Goal: Task Accomplishment & Management: Complete application form

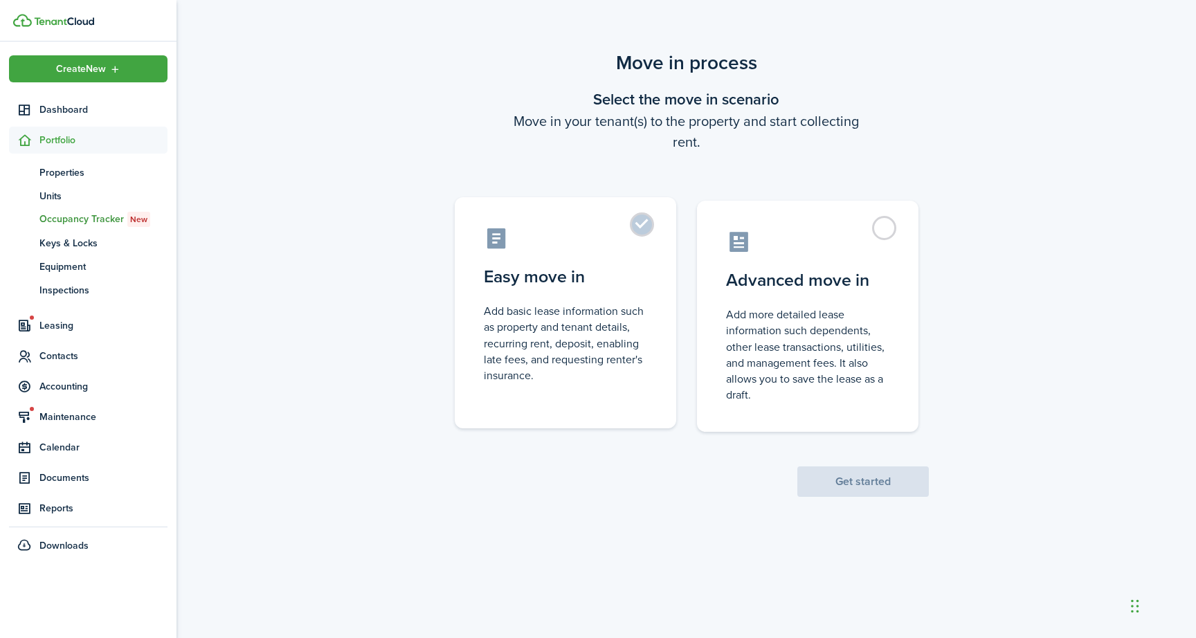
click at [638, 228] on label "Easy move in Add basic lease information such as property and tenant details, r…" at bounding box center [565, 312] width 221 height 231
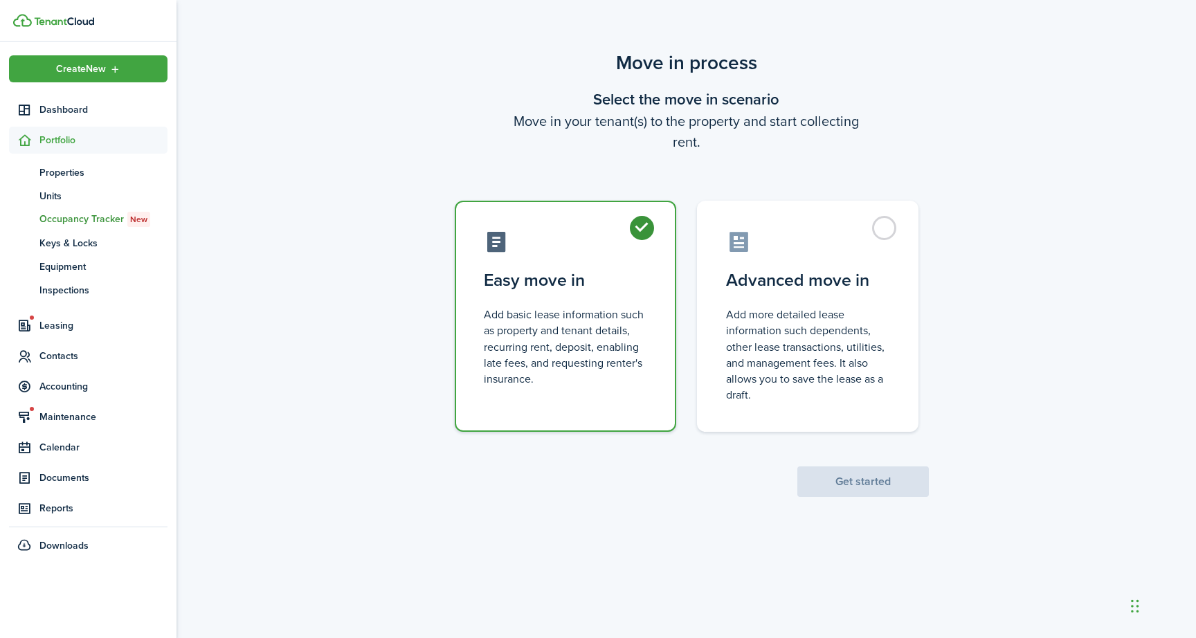
radio input "true"
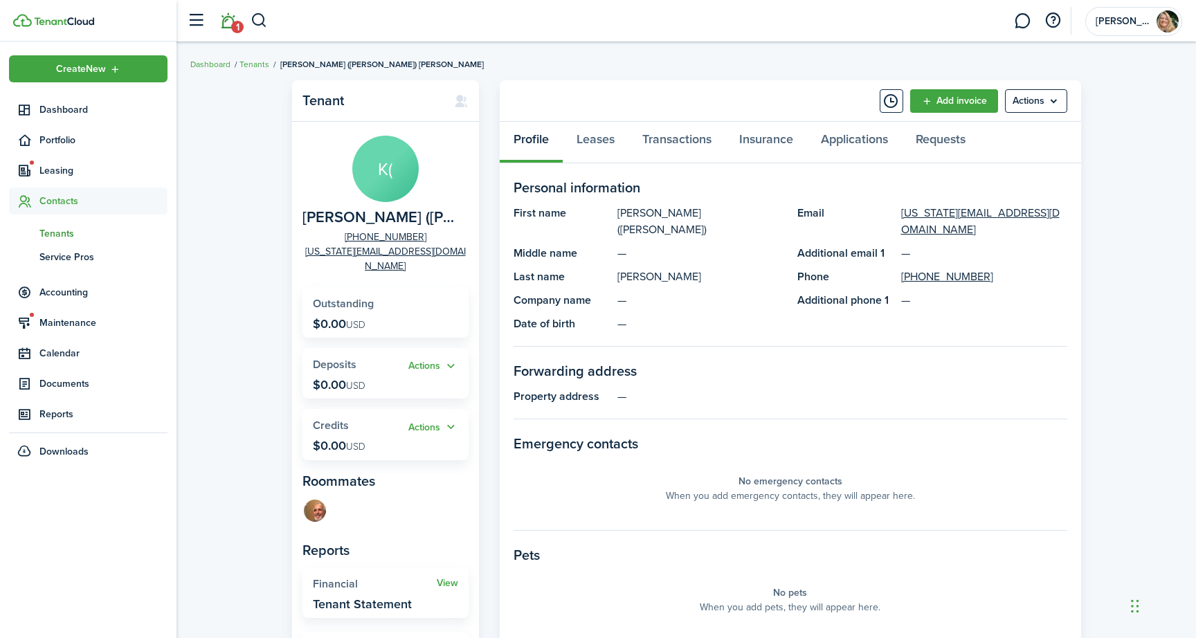
click at [228, 25] on link "1" at bounding box center [227, 20] width 26 height 35
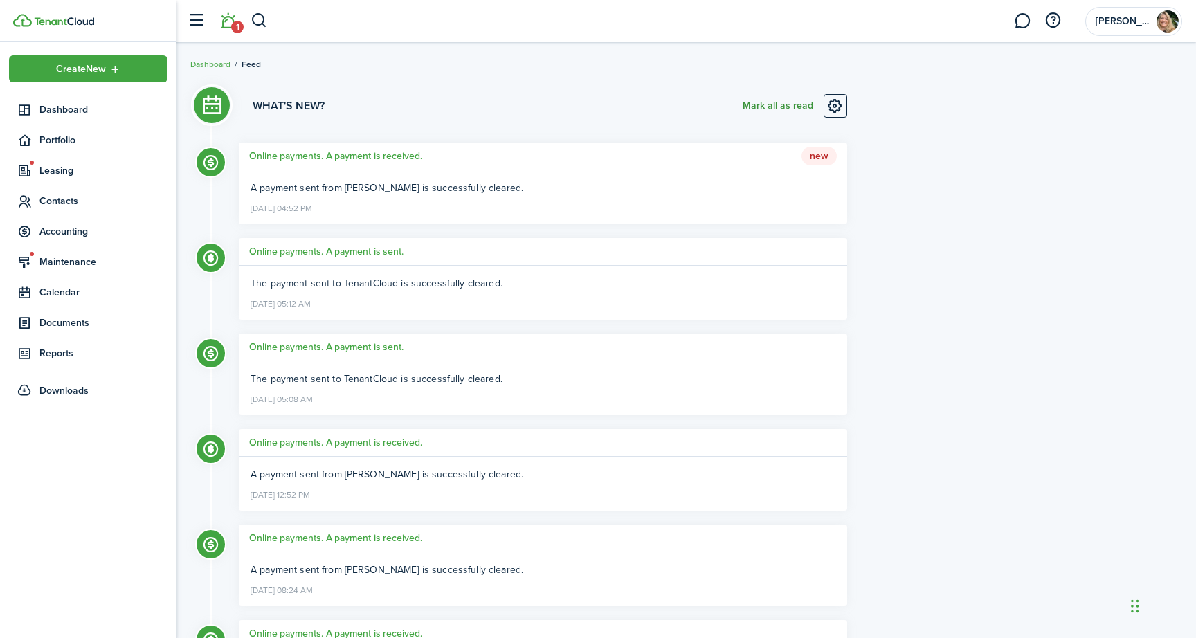
click at [774, 106] on button "Mark all as read" at bounding box center [777, 106] width 71 height 24
click at [60, 195] on span "Contacts" at bounding box center [103, 201] width 128 height 15
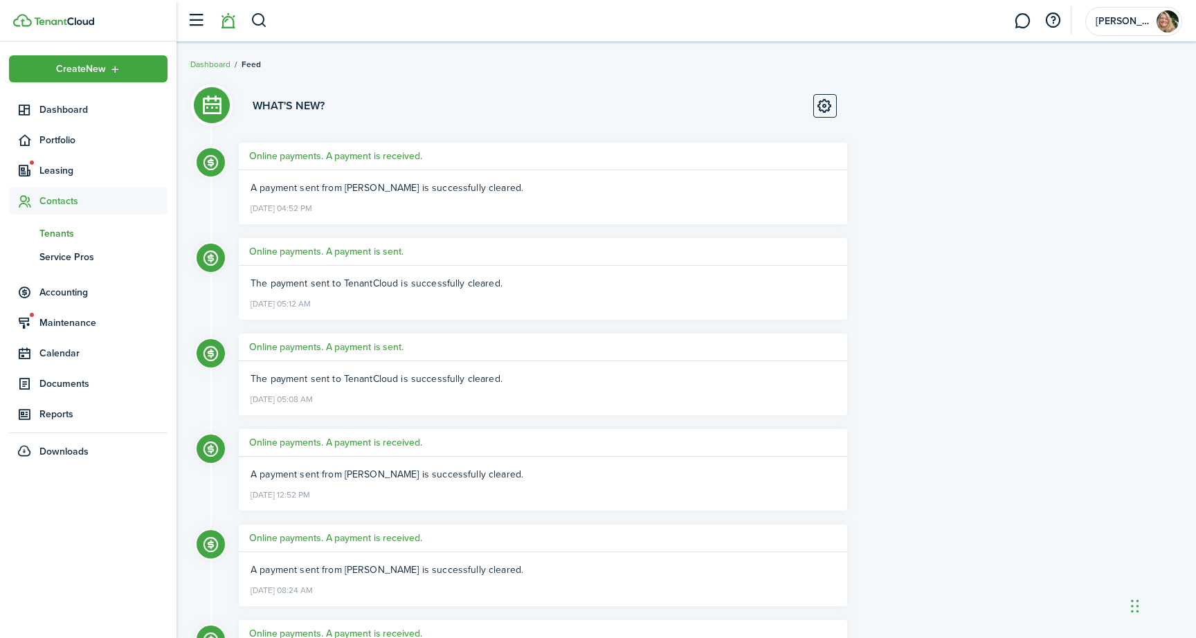
click at [59, 230] on span "Tenants" at bounding box center [103, 233] width 128 height 15
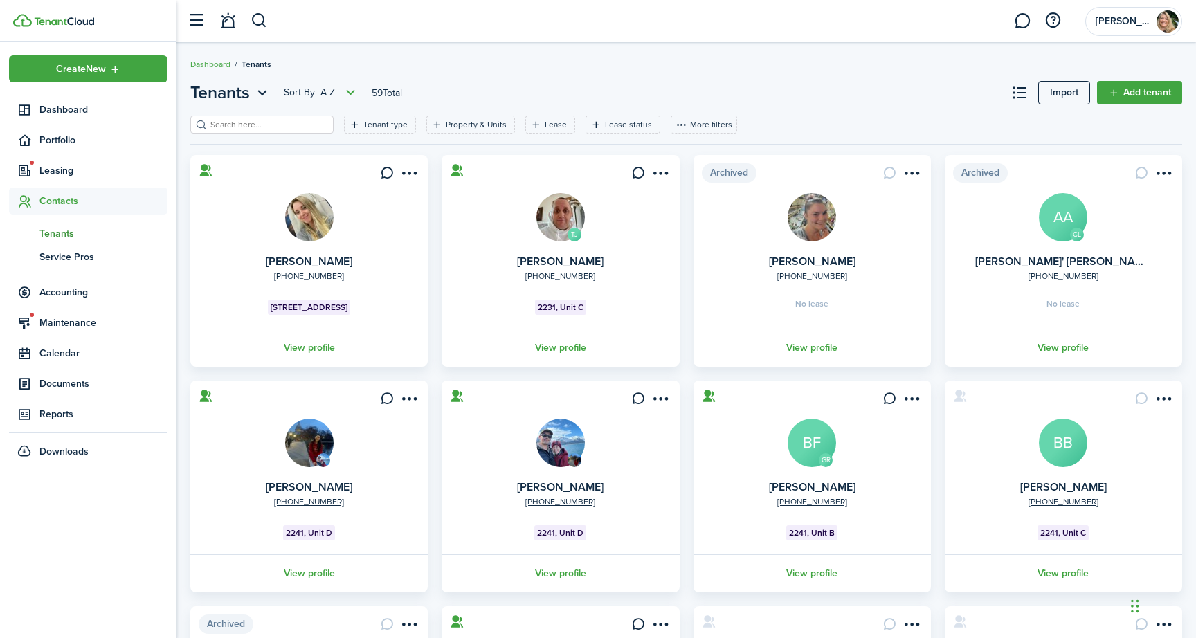
click at [291, 122] on input "search" at bounding box center [268, 124] width 122 height 13
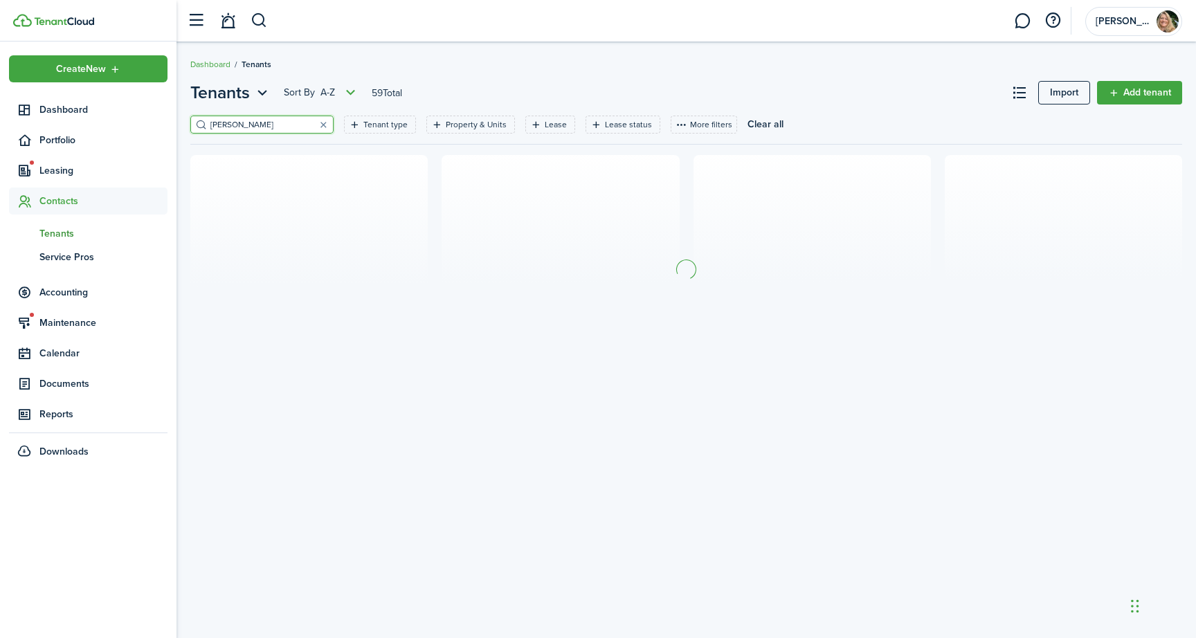
type input "[PERSON_NAME]"
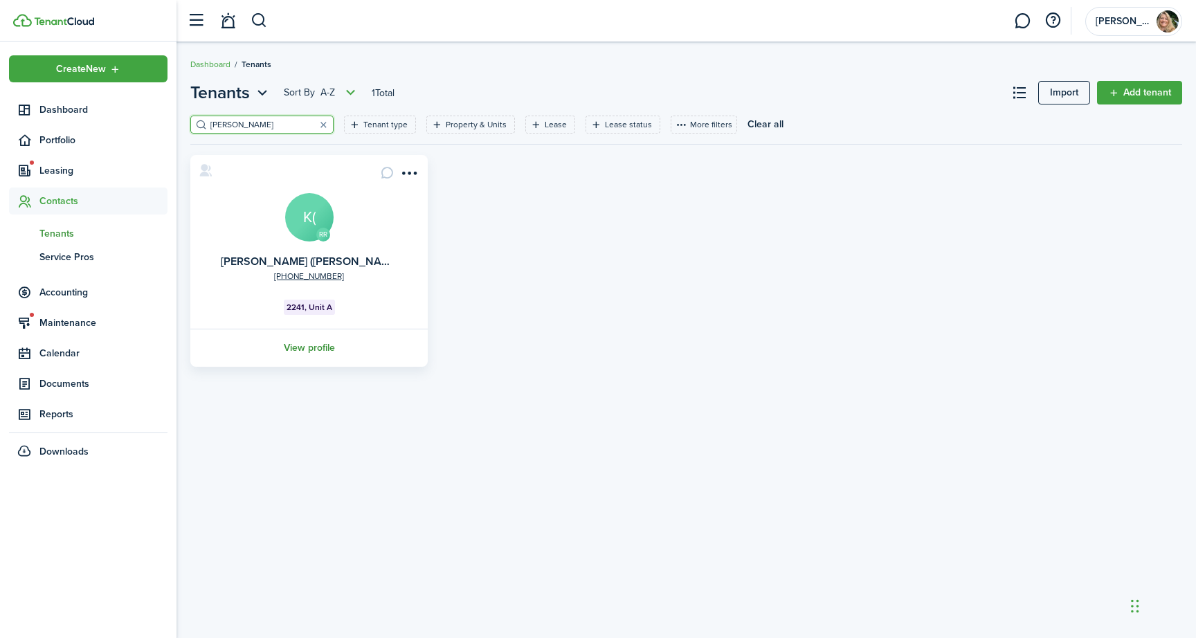
click at [298, 347] on link "View profile" at bounding box center [308, 348] width 241 height 38
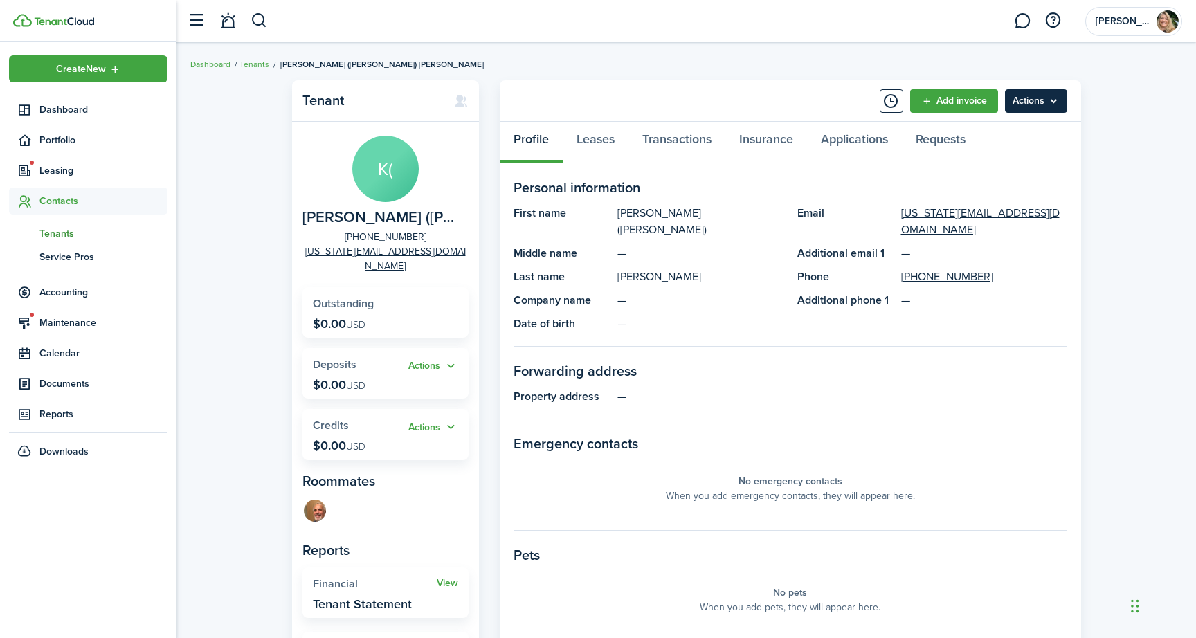
click at [1038, 95] on menu-btn "Actions" at bounding box center [1036, 101] width 62 height 24
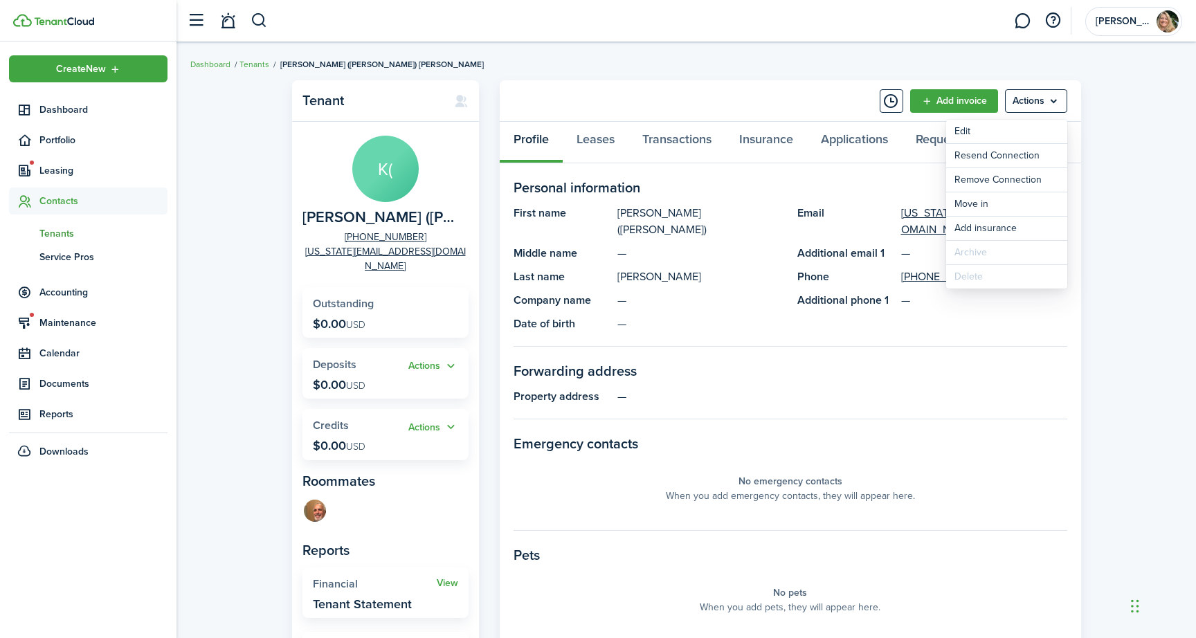
click at [883, 178] on panel-main-section-title "Personal information" at bounding box center [790, 187] width 554 height 21
click at [383, 504] on avatar-list at bounding box center [385, 512] width 166 height 28
click at [369, 498] on avatar-list at bounding box center [385, 512] width 166 height 28
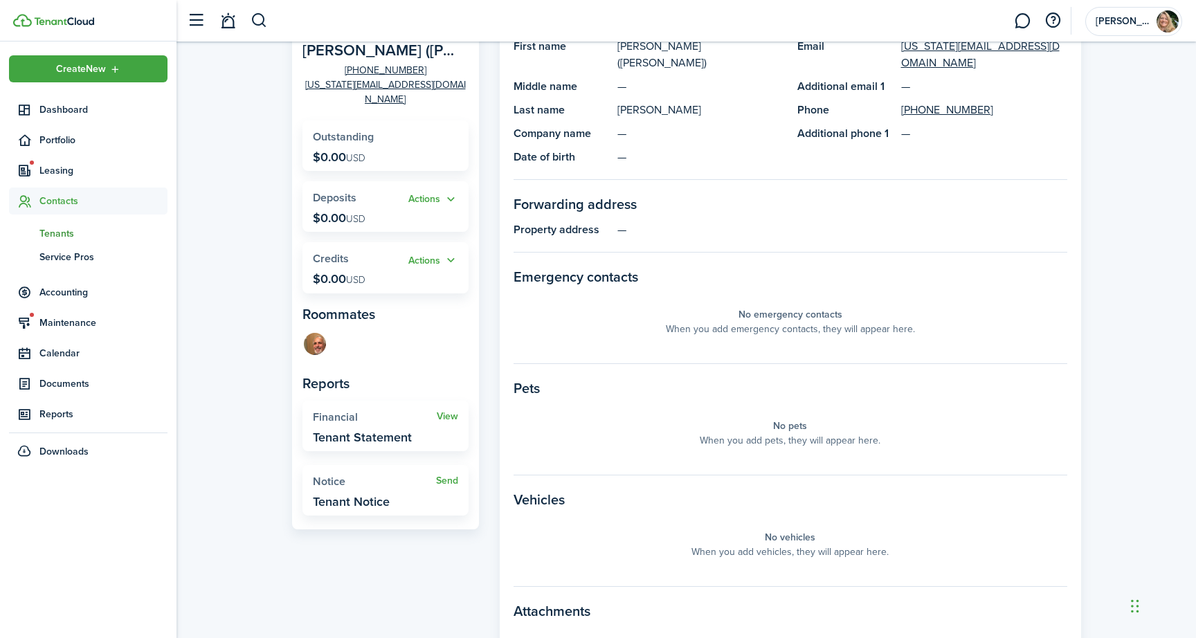
scroll to position [205, 0]
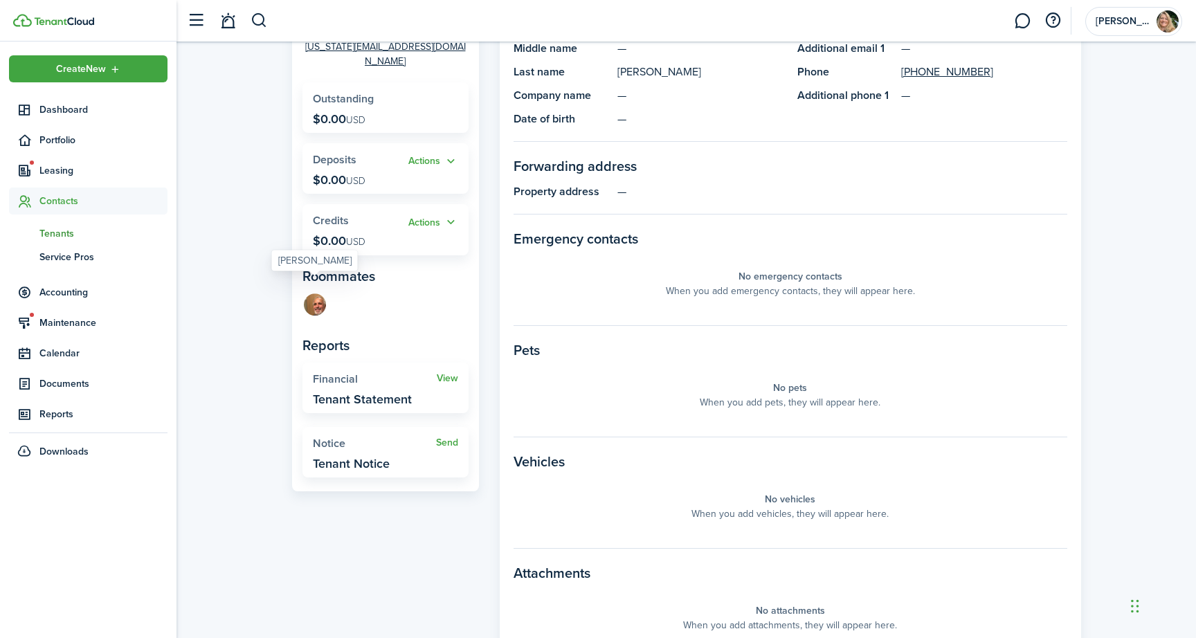
click at [313, 293] on img at bounding box center [315, 304] width 22 height 22
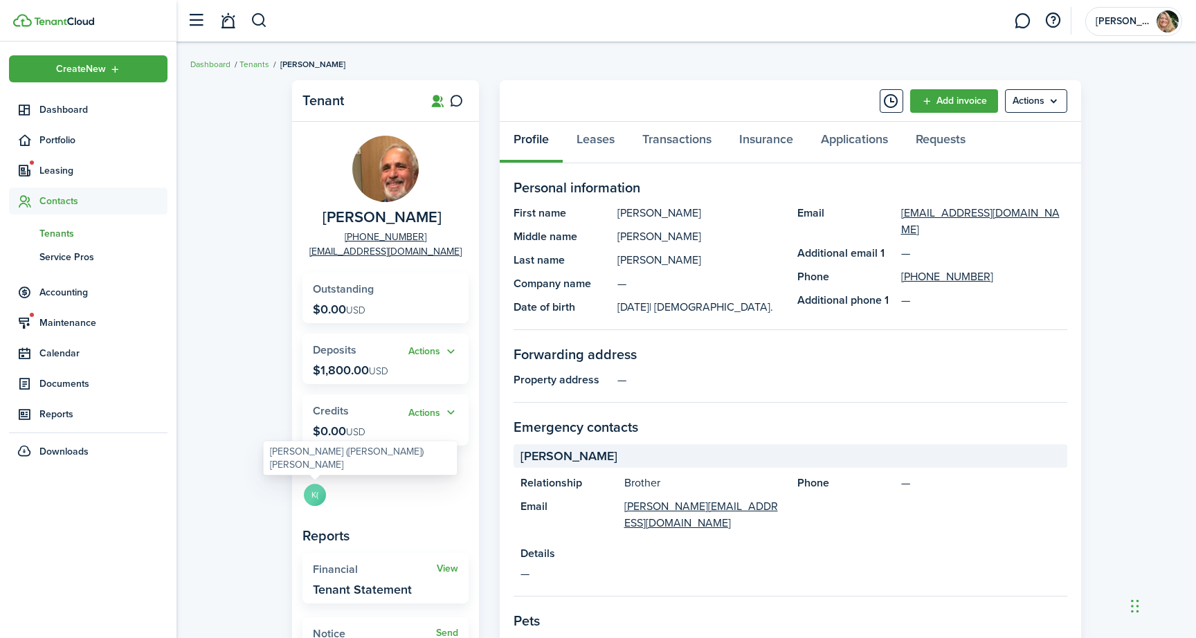
click at [309, 497] on avatar-text "K(" at bounding box center [315, 495] width 22 height 22
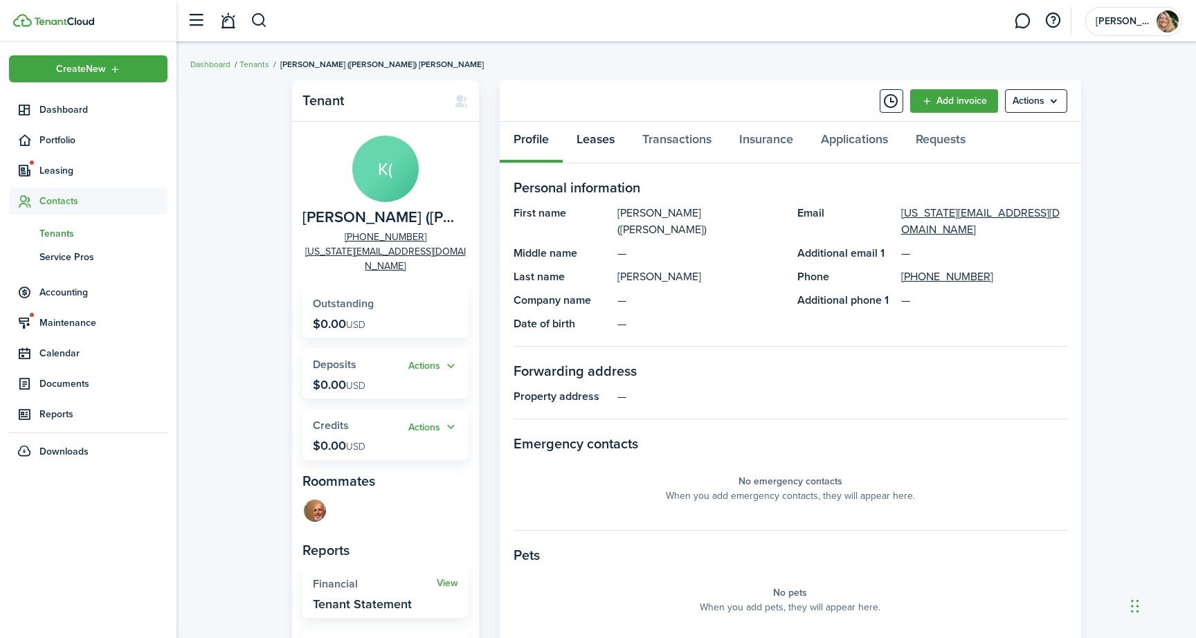
click at [603, 145] on link "Leases" at bounding box center [596, 143] width 66 height 42
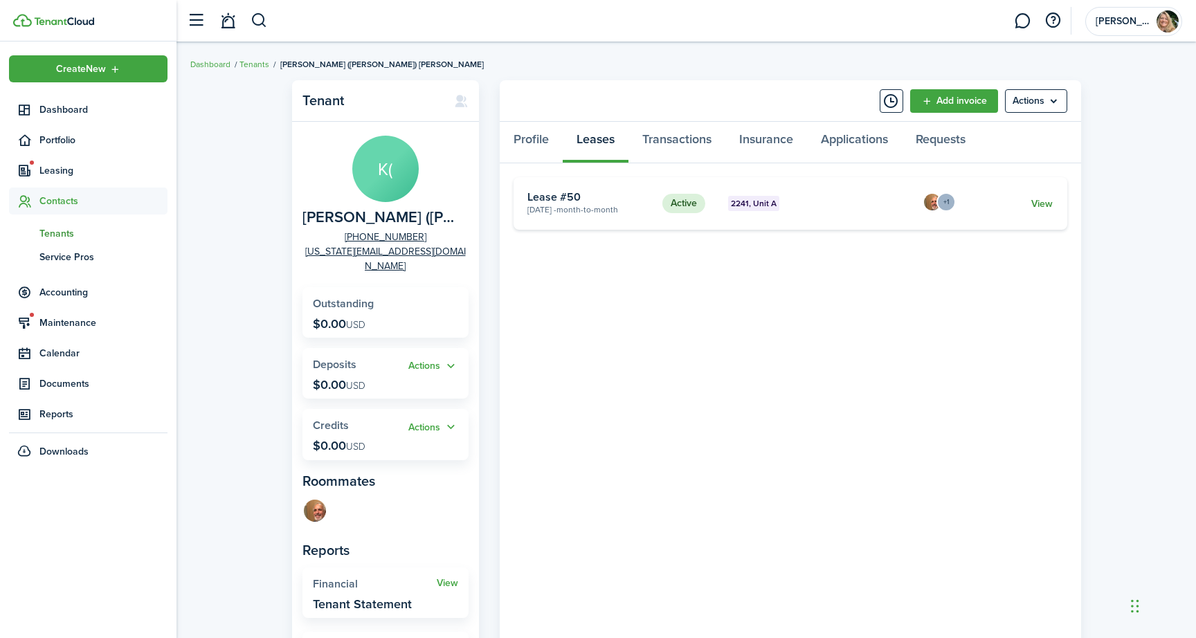
click at [1045, 200] on link "View" at bounding box center [1041, 203] width 21 height 15
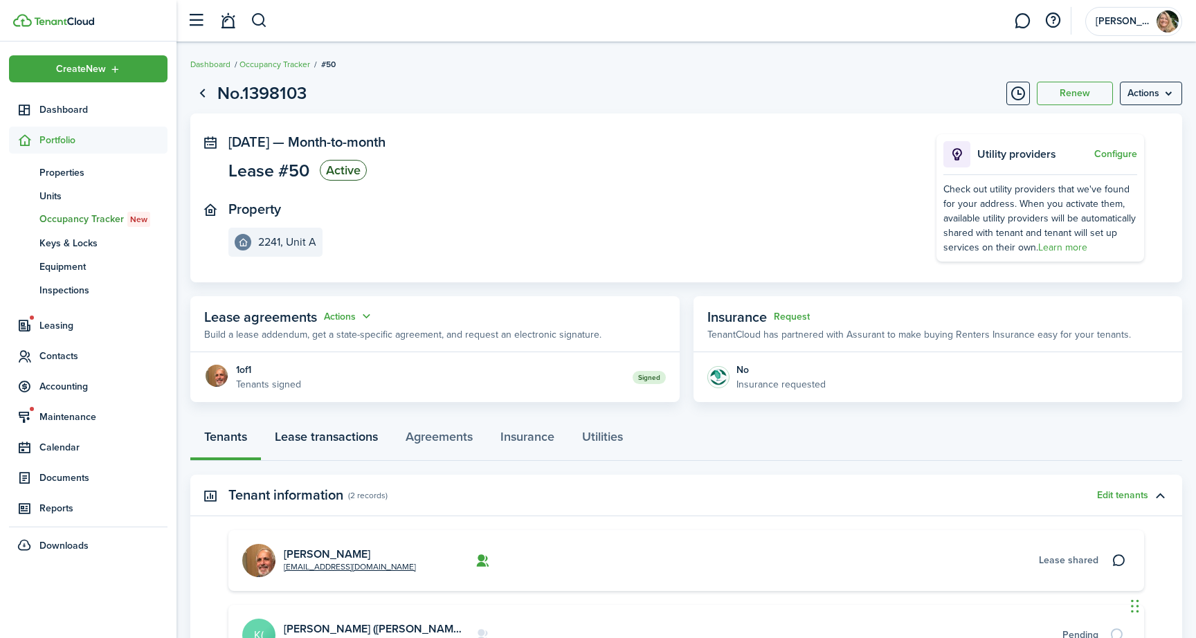
click at [327, 439] on link "Lease transactions" at bounding box center [326, 440] width 131 height 42
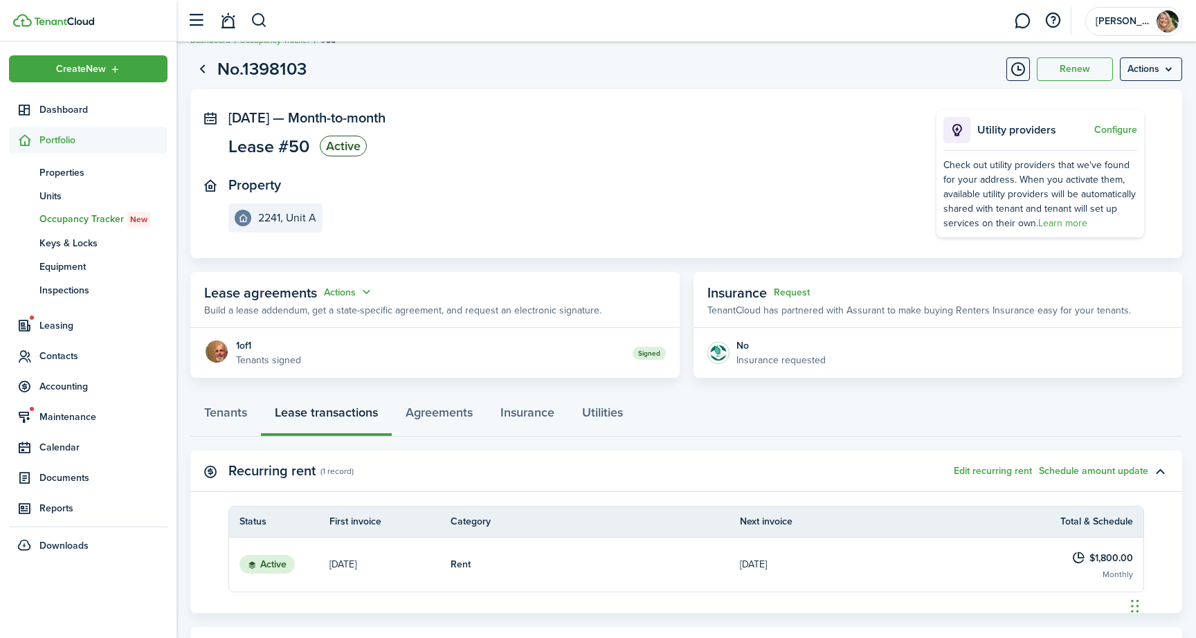
scroll to position [21, 0]
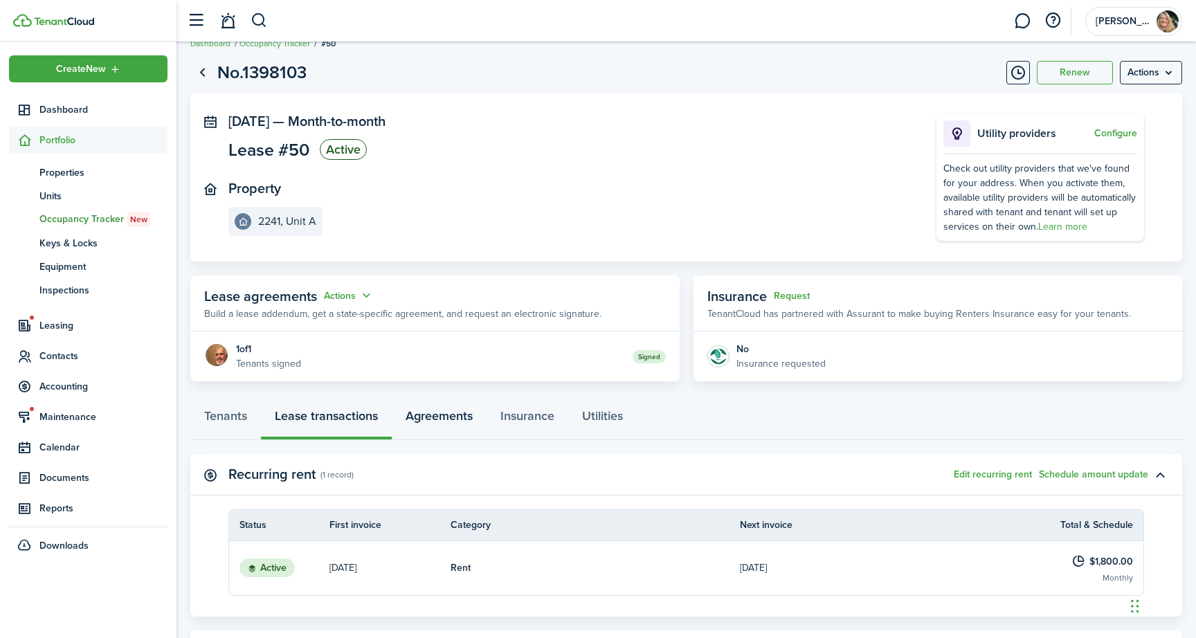
click at [423, 413] on link "Agreements" at bounding box center [439, 420] width 95 height 42
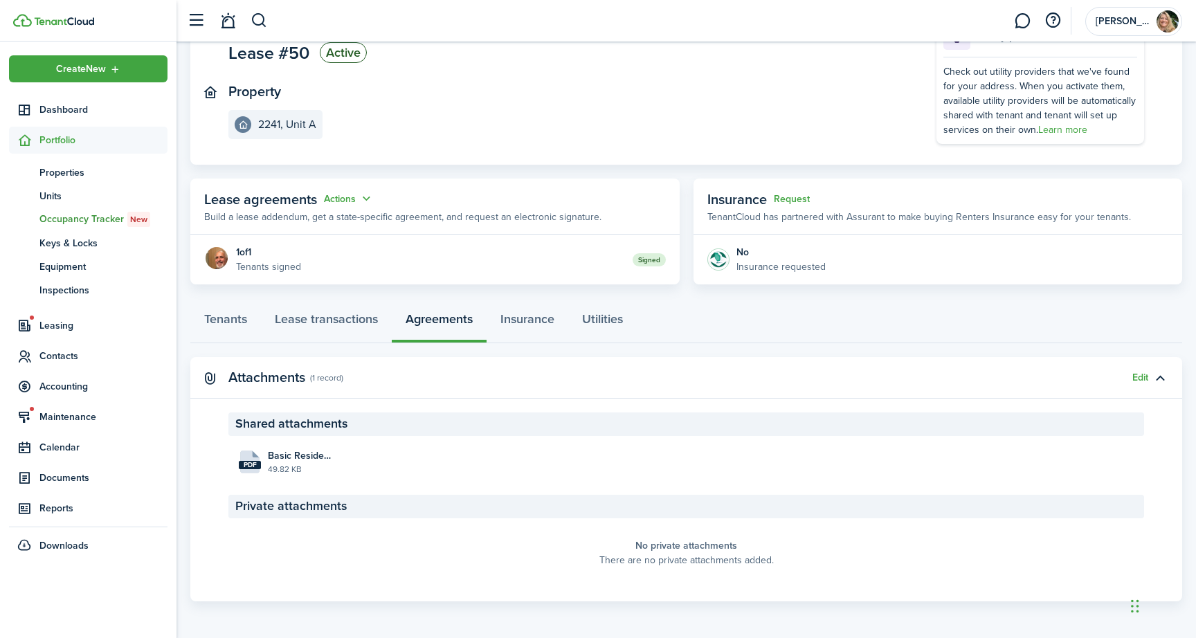
scroll to position [118, 0]
click at [311, 457] on span "Basic Residential Lease Agreement_Rosenfeld_A_[DATE] 21:02:33.pdf" at bounding box center [300, 455] width 64 height 15
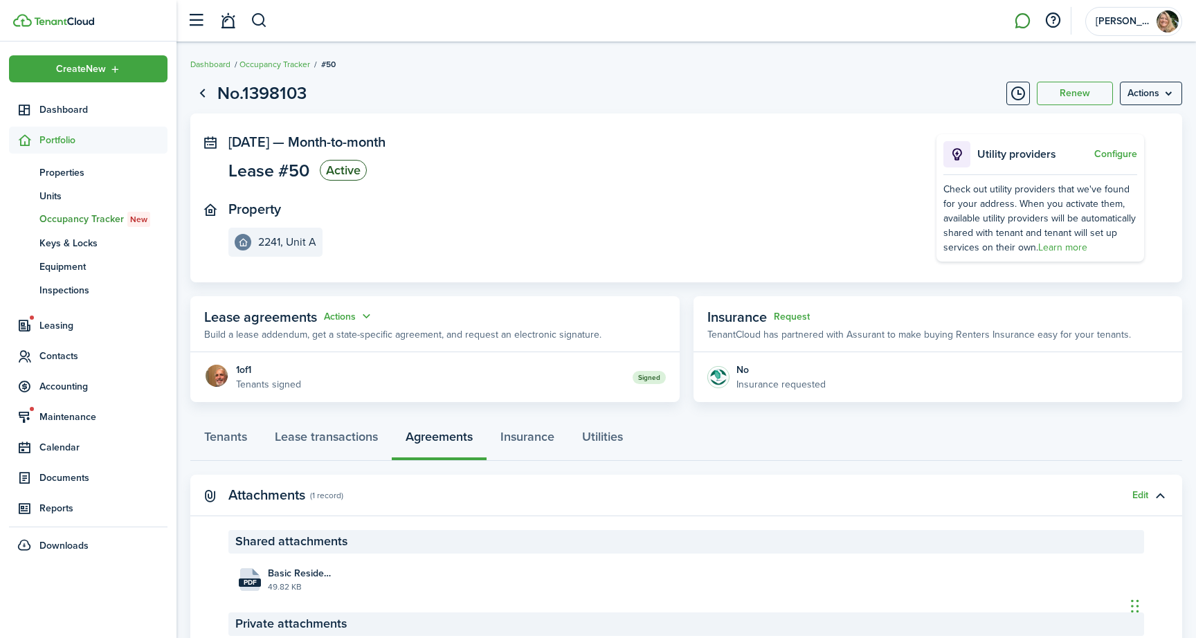
click at [1019, 15] on link at bounding box center [1022, 20] width 26 height 35
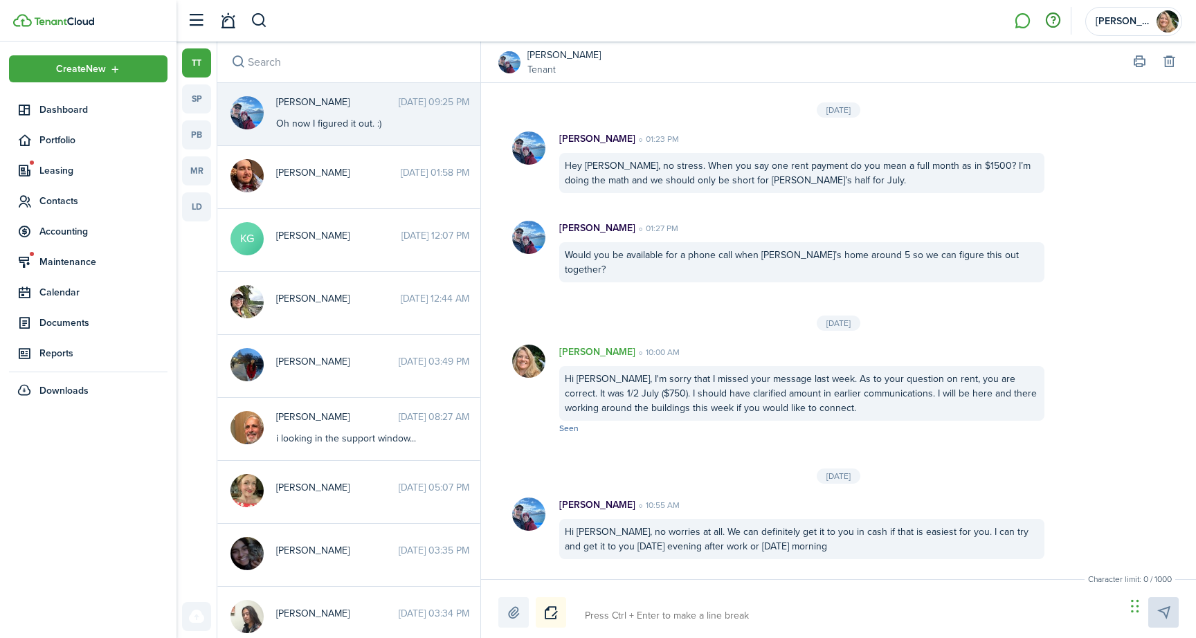
scroll to position [1833, 0]
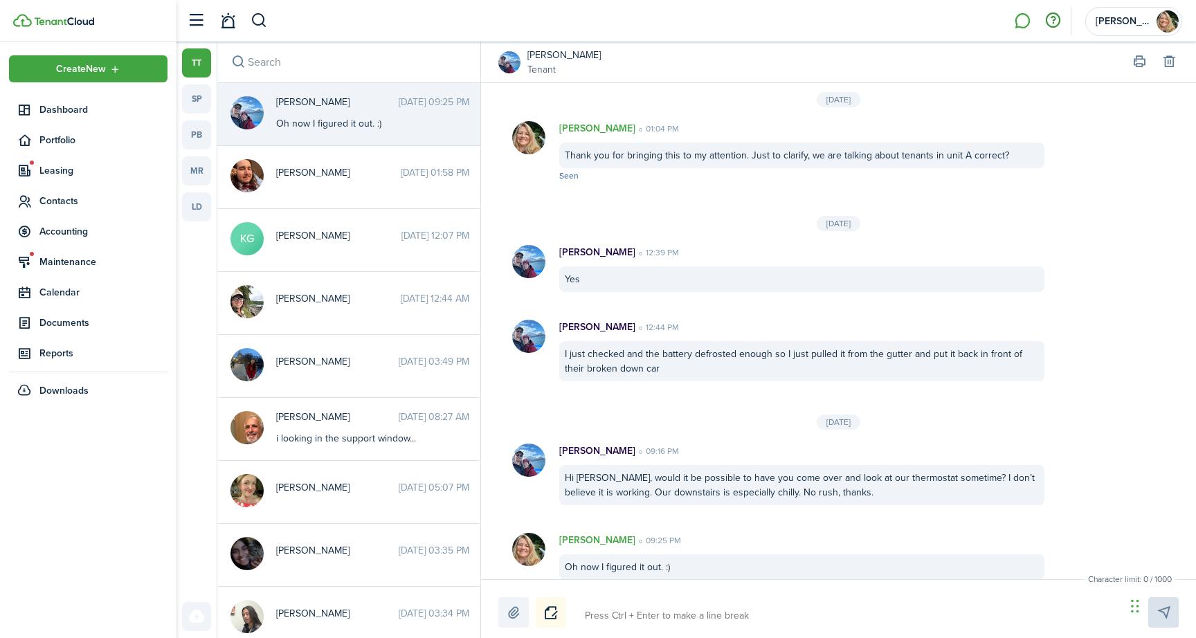
click at [1052, 17] on button "button" at bounding box center [1053, 21] width 24 height 24
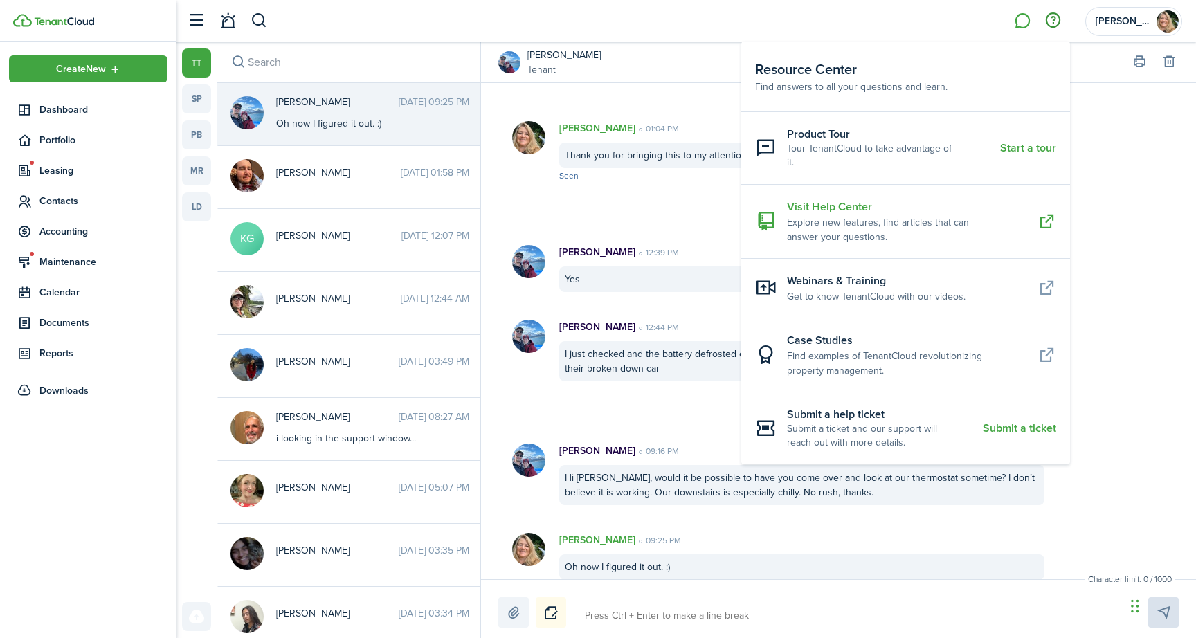
click at [840, 215] on resource-center-item-description "Explore new features, find articles that can answer your questions." at bounding box center [907, 229] width 240 height 29
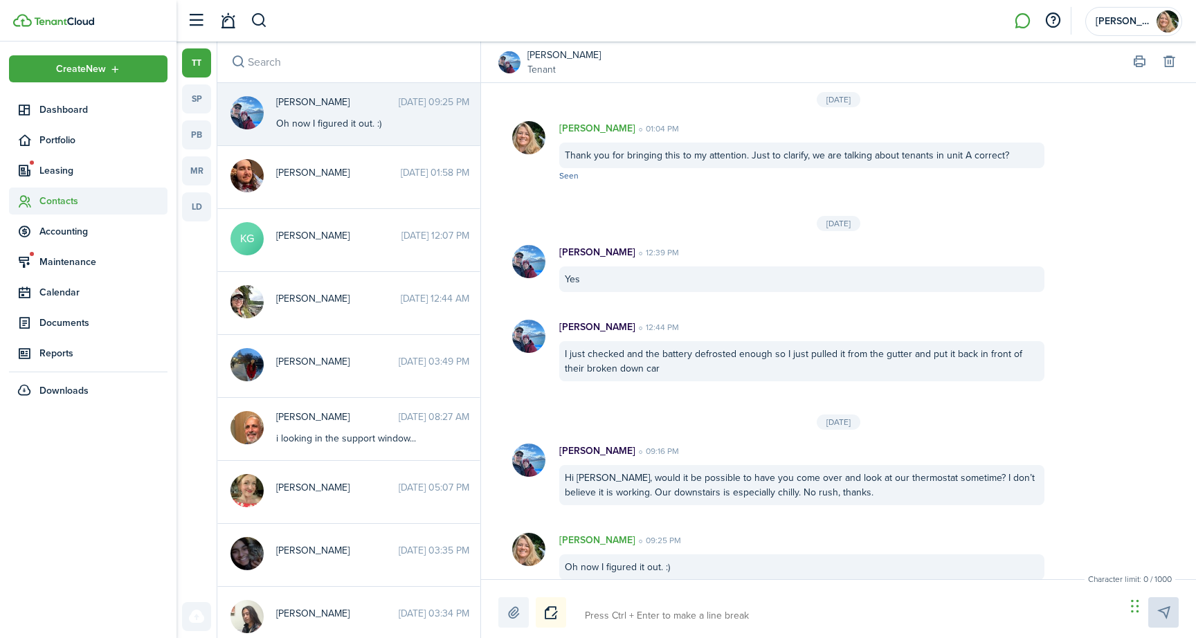
click at [56, 205] on span "Contacts" at bounding box center [103, 201] width 128 height 15
click at [60, 228] on span "Tenants" at bounding box center [103, 233] width 128 height 15
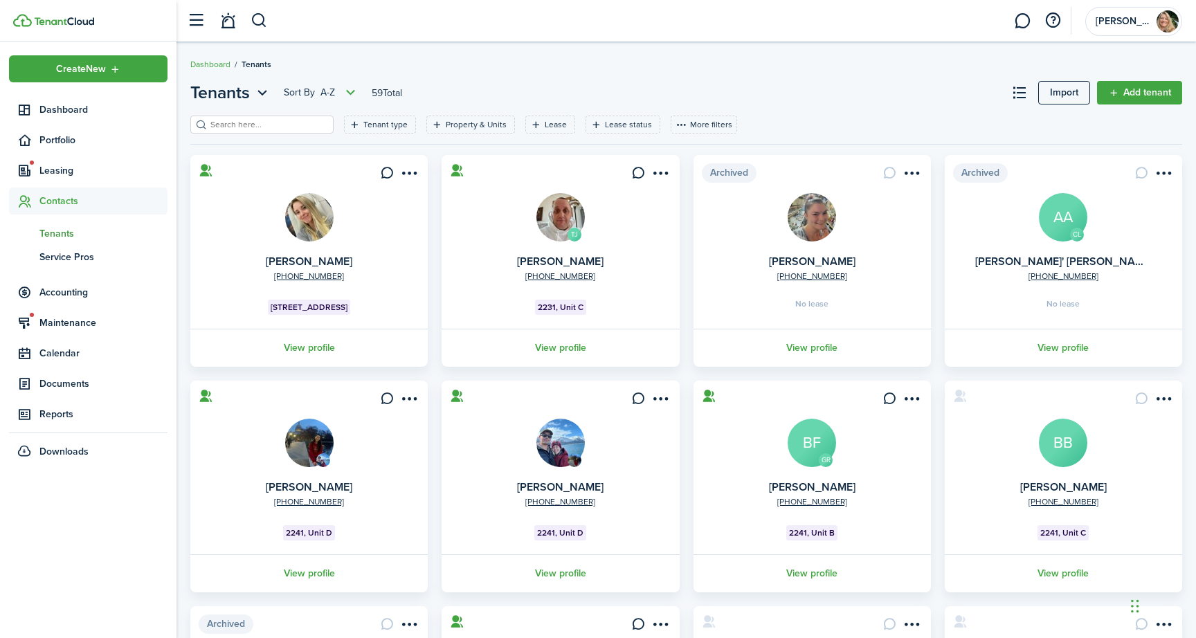
click at [290, 124] on input "search" at bounding box center [268, 124] width 122 height 13
type input "[PERSON_NAME]"
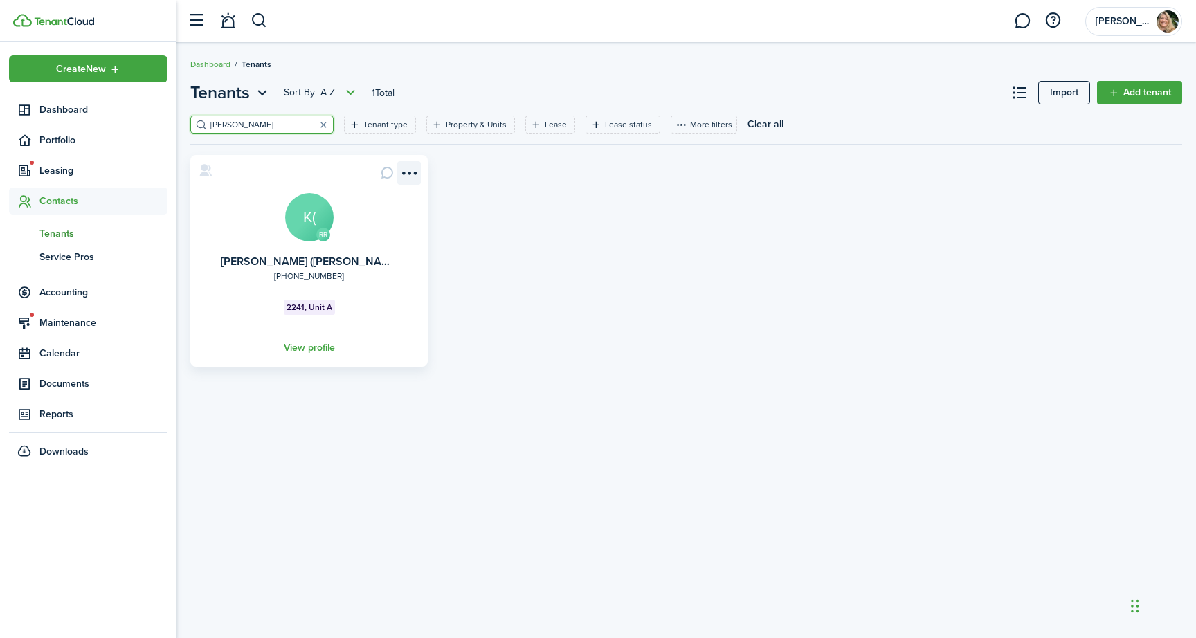
click at [410, 174] on menu-btn-icon "Open menu" at bounding box center [409, 173] width 24 height 24
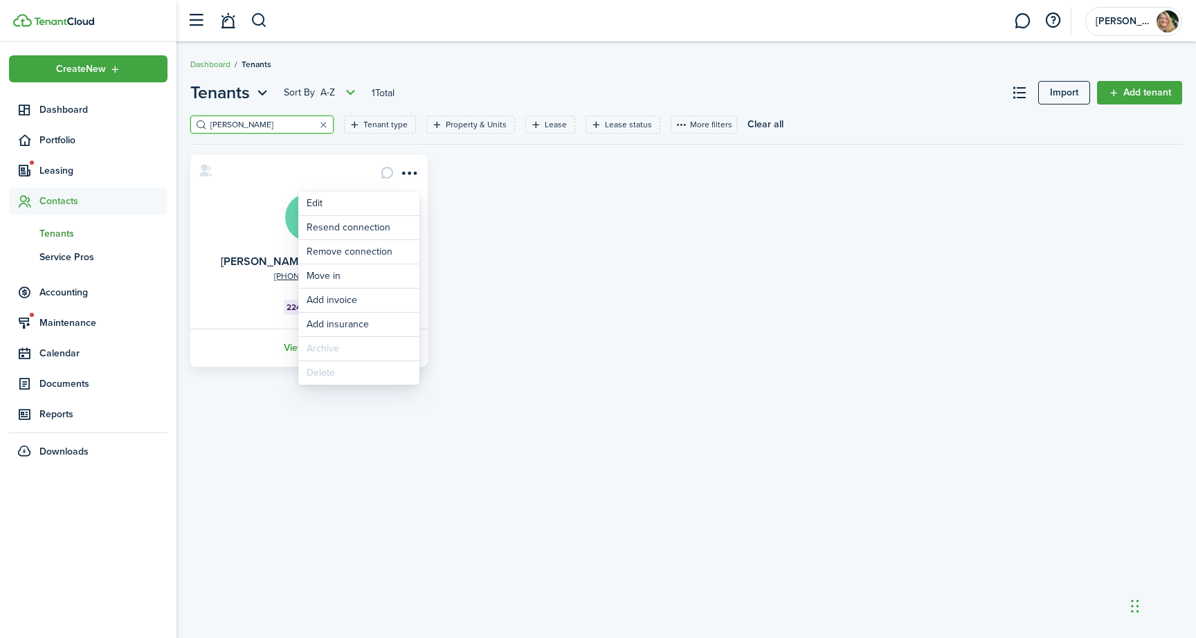
click at [238, 223] on card "RR [PHONE_NUMBER] [PERSON_NAME] ([PERSON_NAME]) [PERSON_NAME]( 2241, Unit A Vie…" at bounding box center [308, 261] width 237 height 212
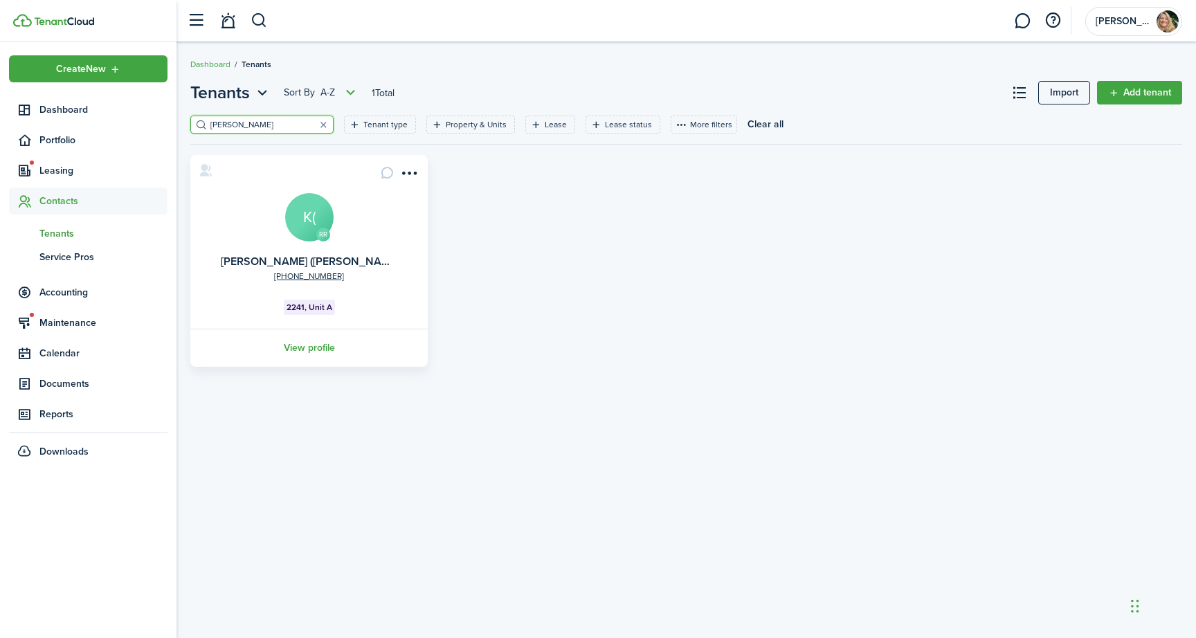
click at [304, 213] on avatar-text "K(" at bounding box center [309, 217] width 48 height 48
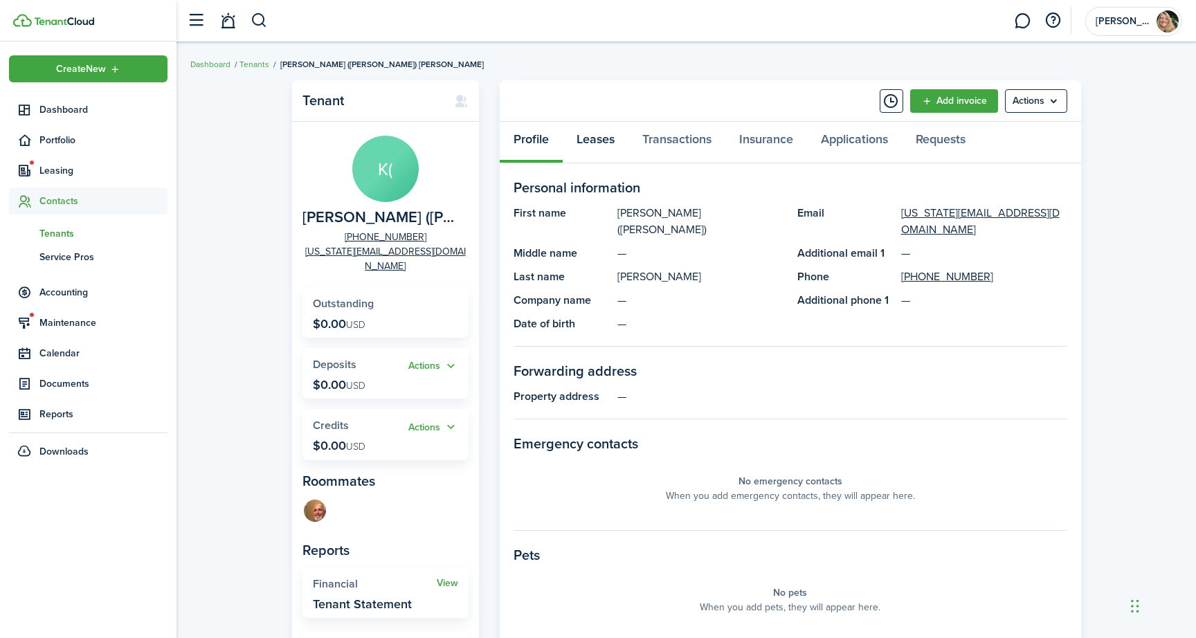
click at [598, 138] on link "Leases" at bounding box center [596, 143] width 66 height 42
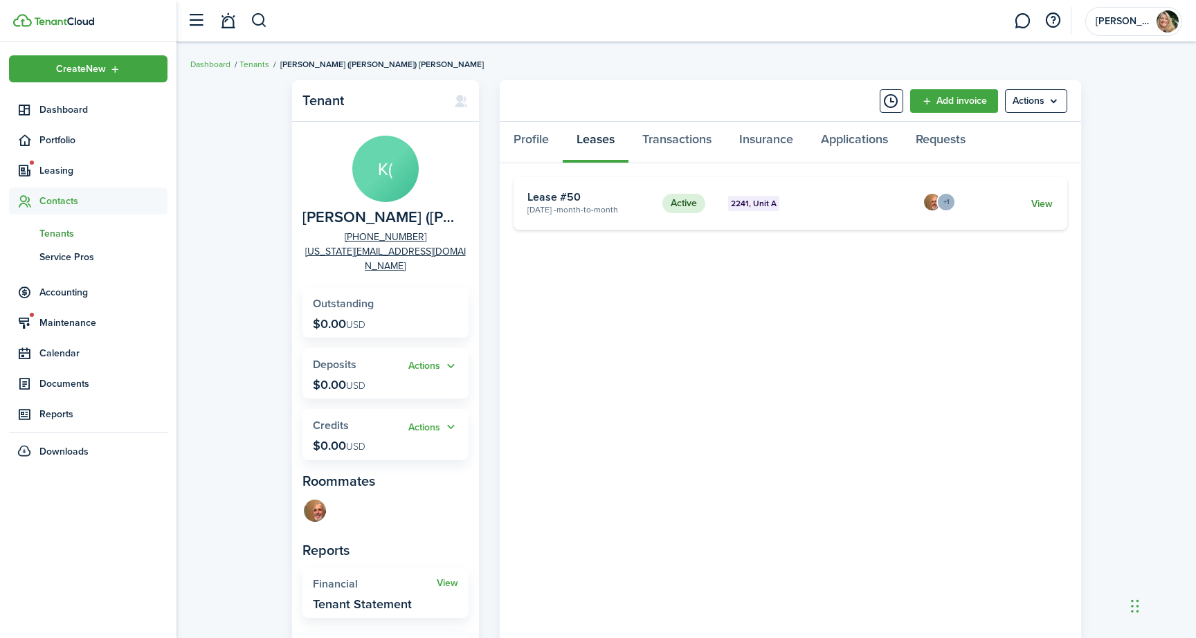
click at [1048, 196] on link "View" at bounding box center [1041, 203] width 21 height 15
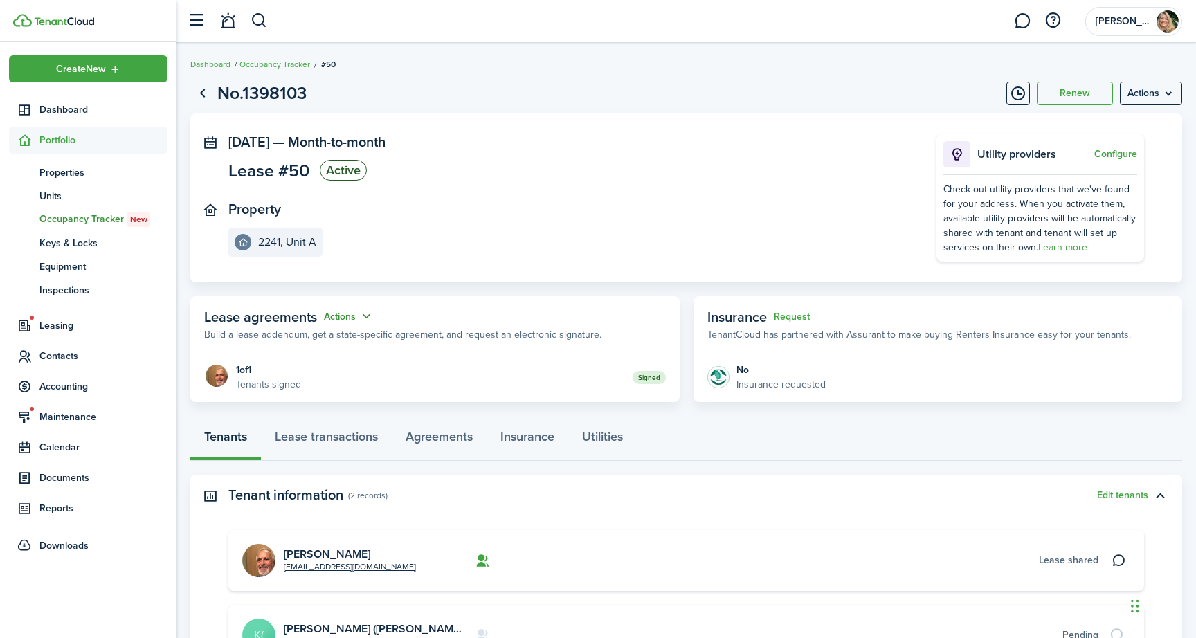
click at [333, 314] on button "Actions" at bounding box center [349, 317] width 50 height 16
click at [324, 336] on link "Edit" at bounding box center [314, 343] width 121 height 24
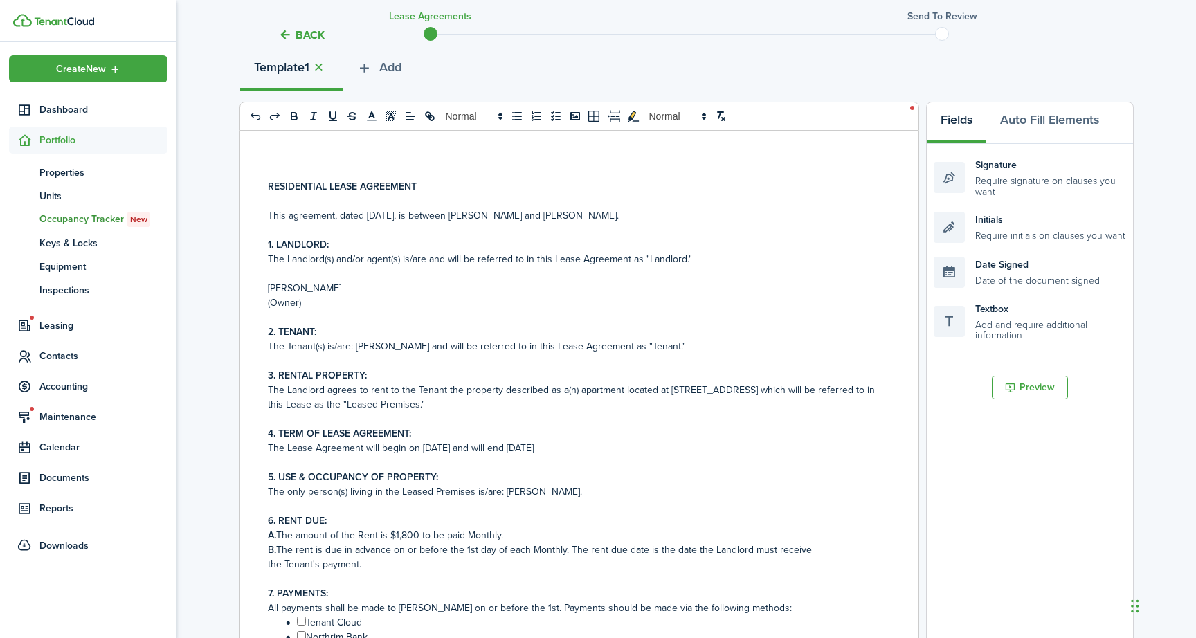
click at [294, 35] on button "Back" at bounding box center [301, 35] width 46 height 15
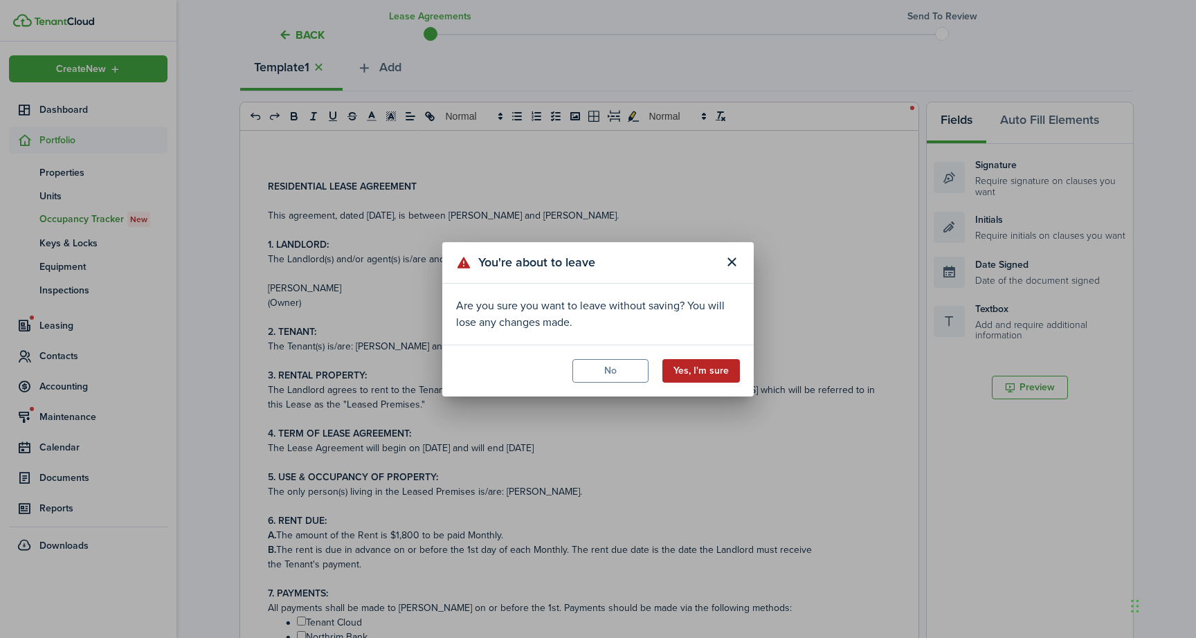
click at [712, 369] on button "Yes, I'm sure" at bounding box center [700, 371] width 77 height 24
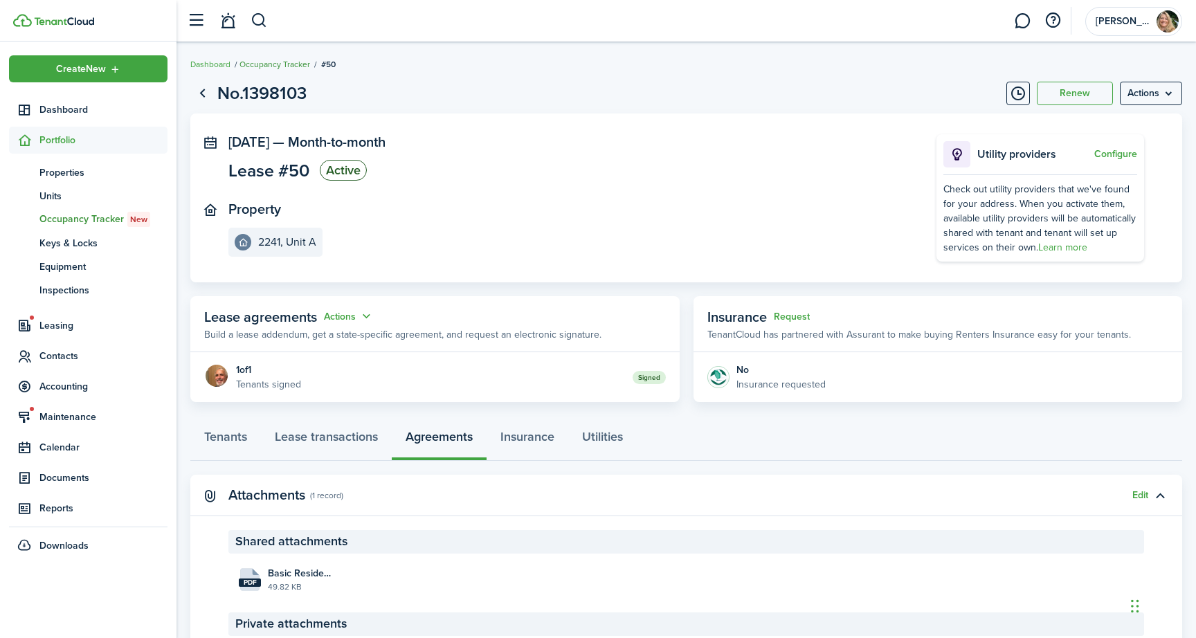
click at [259, 64] on link "Occupancy Tracker" at bounding box center [274, 64] width 71 height 12
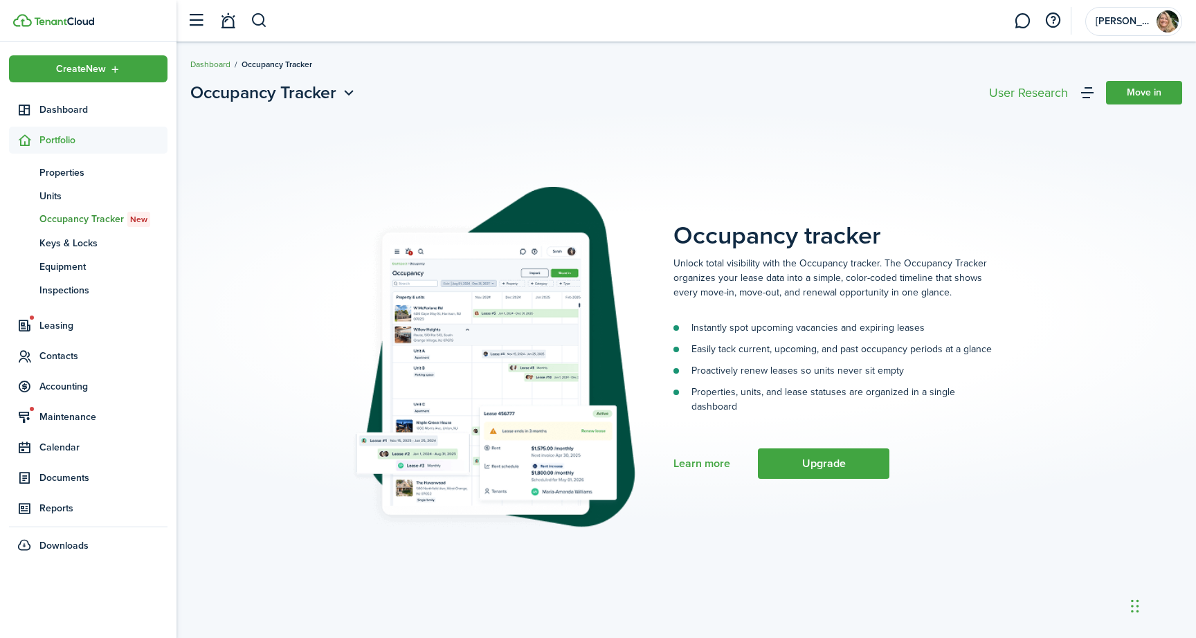
click at [214, 68] on link "Dashboard" at bounding box center [210, 64] width 40 height 12
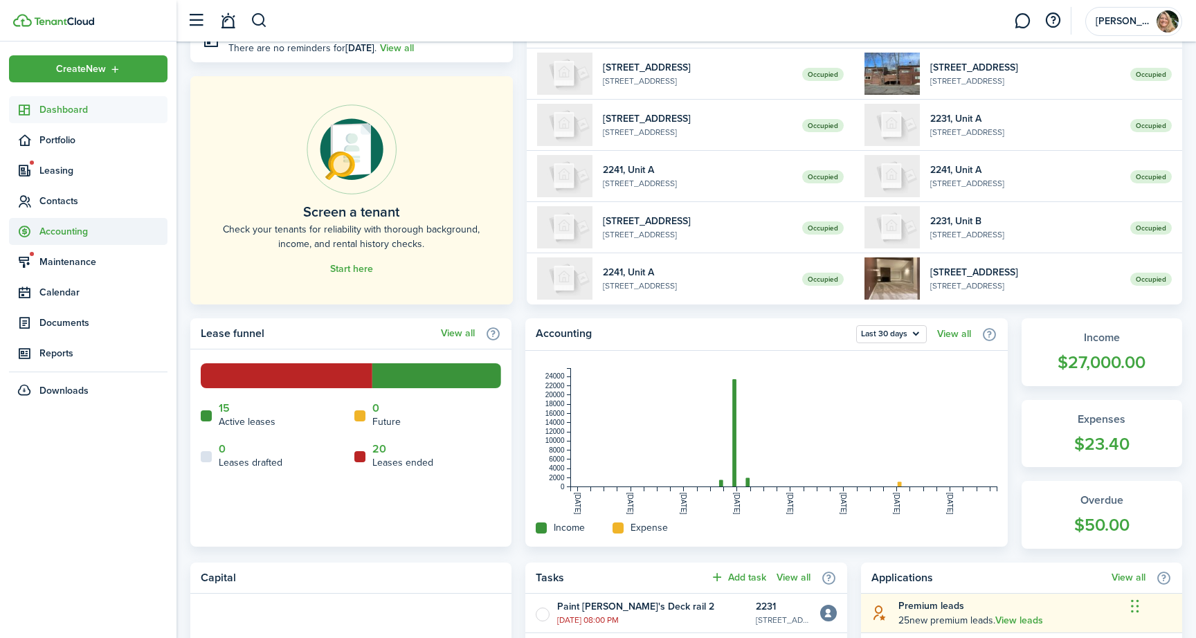
scroll to position [60, 0]
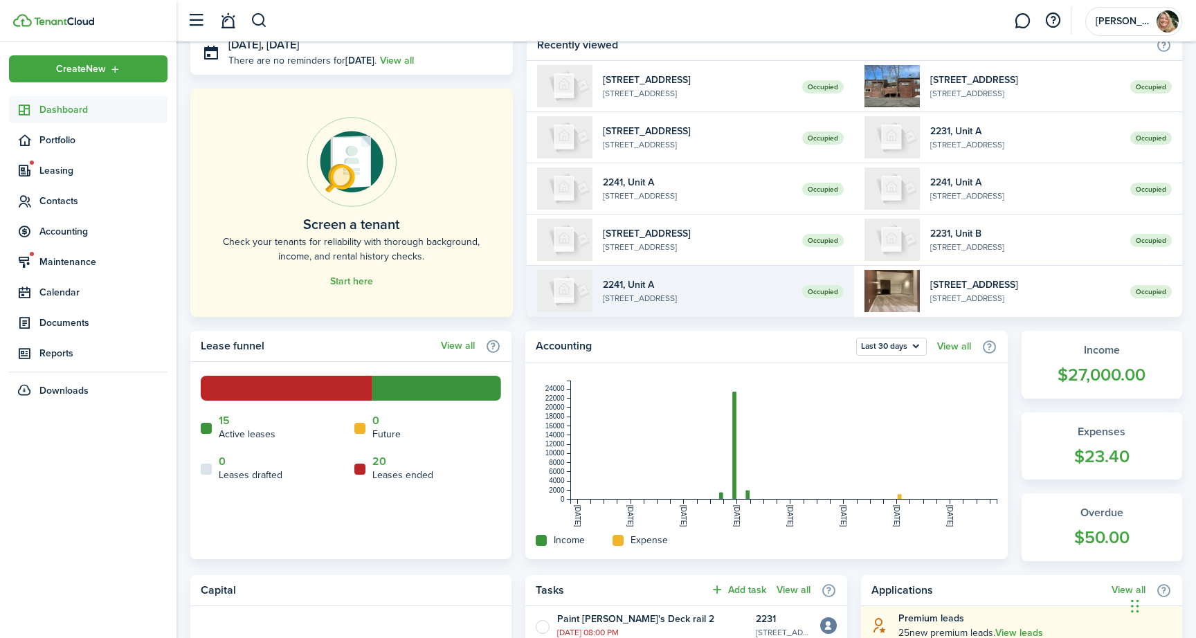
click at [634, 304] on widget-list-item-description "[STREET_ADDRESS]" at bounding box center [698, 298] width 190 height 12
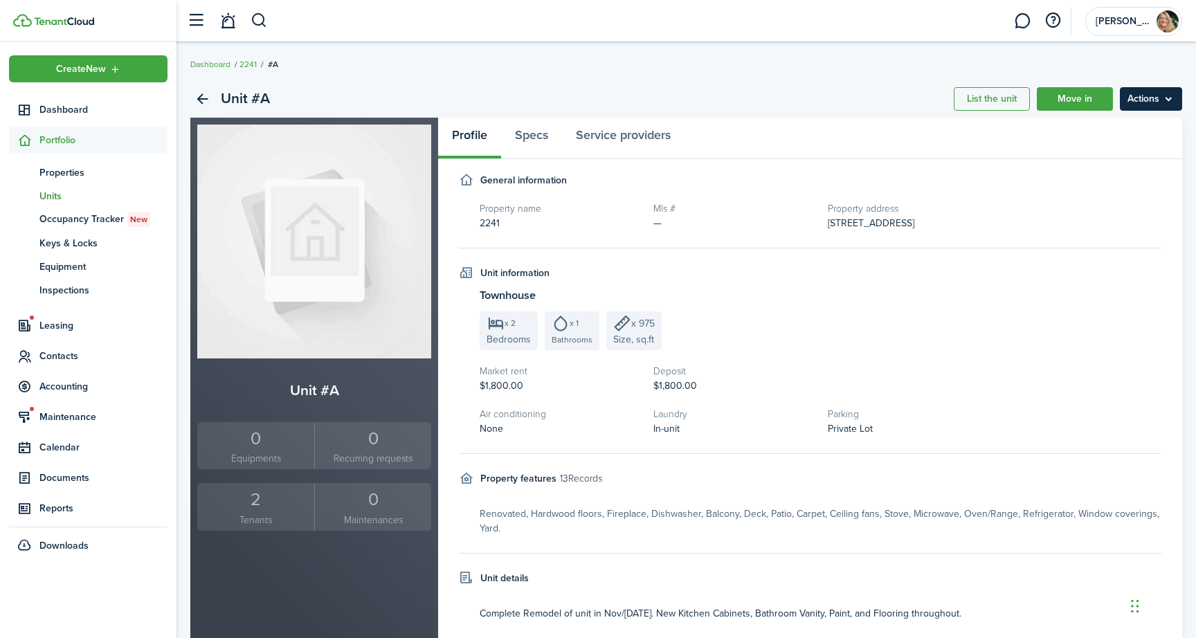
click at [1140, 104] on menu-btn "Actions" at bounding box center [1150, 99] width 62 height 24
click at [888, 81] on div "Unit #A List the unit Move in Actions" at bounding box center [685, 98] width 991 height 37
click at [62, 354] on span "Contacts" at bounding box center [103, 356] width 128 height 15
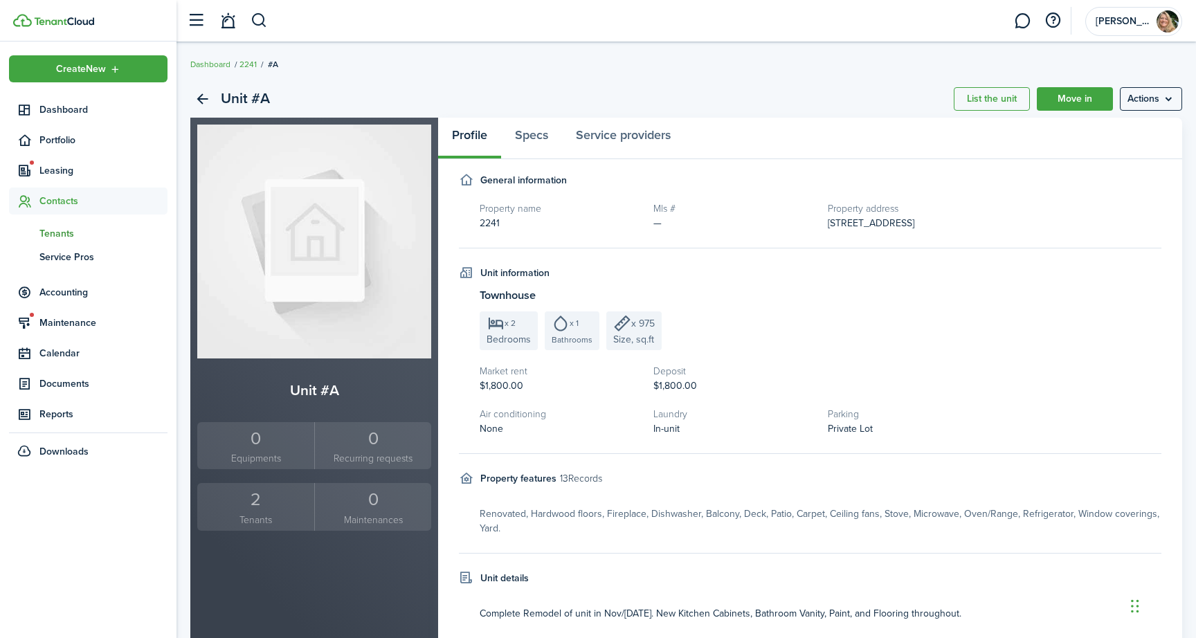
click at [75, 232] on span "Tenants" at bounding box center [103, 233] width 128 height 15
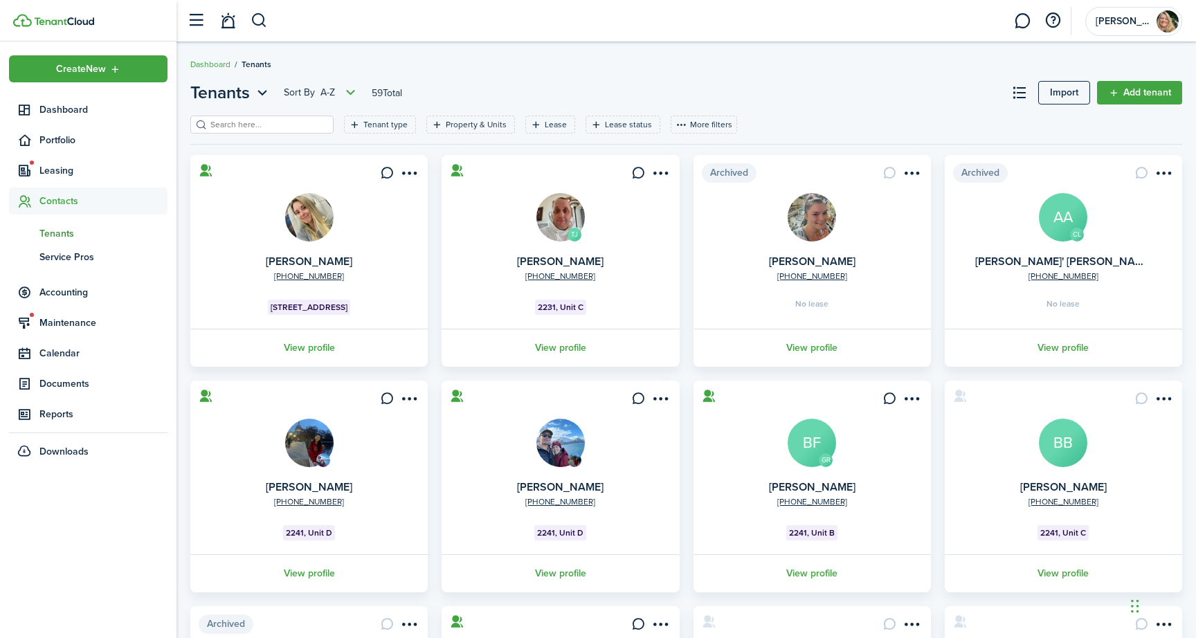
click at [223, 122] on input "search" at bounding box center [268, 124] width 122 height 13
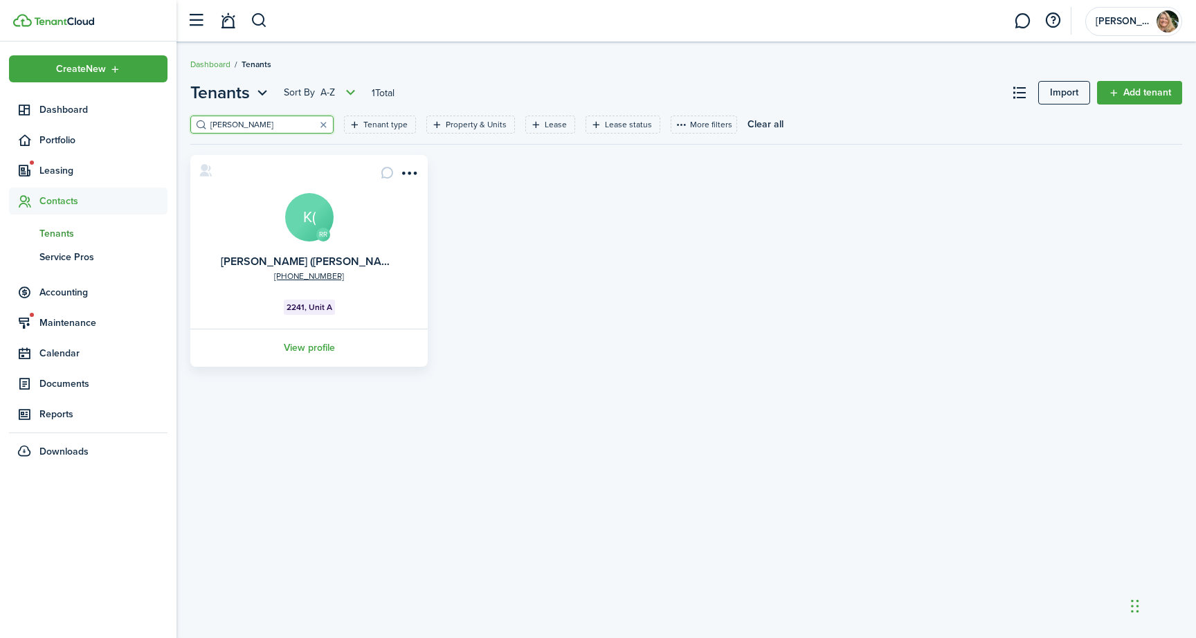
type input "[PERSON_NAME]"
click at [293, 215] on avatar-text "K(" at bounding box center [309, 217] width 48 height 48
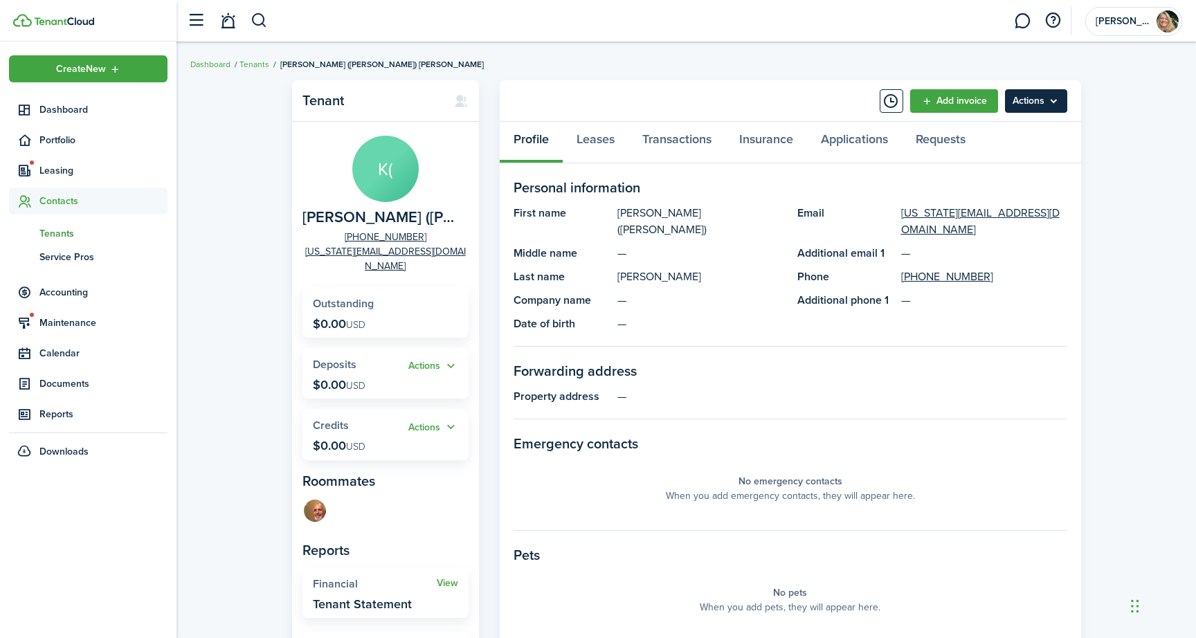
click at [1036, 101] on menu-btn "Actions" at bounding box center [1036, 101] width 62 height 24
click at [848, 143] on link "Applications" at bounding box center [854, 143] width 95 height 42
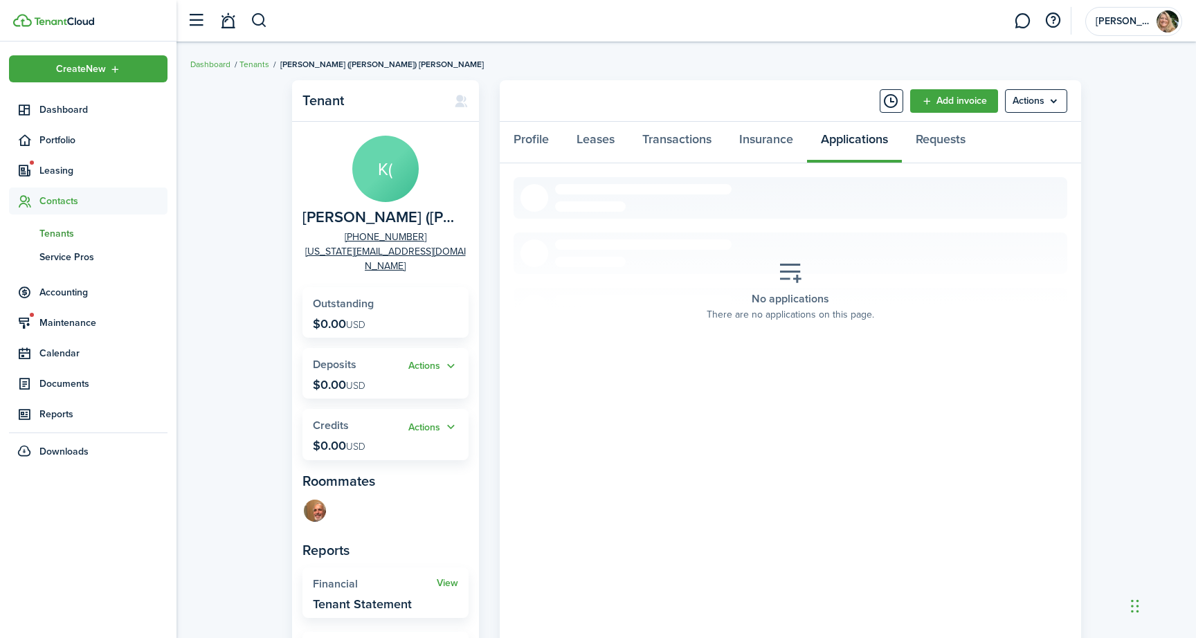
click at [779, 266] on icon at bounding box center [790, 273] width 25 height 24
click at [795, 279] on icon at bounding box center [790, 273] width 25 height 24
click at [795, 277] on icon at bounding box center [790, 273] width 25 height 24
click at [949, 138] on link "Requests" at bounding box center [940, 143] width 77 height 42
click at [58, 162] on span "Leasing" at bounding box center [88, 170] width 158 height 27
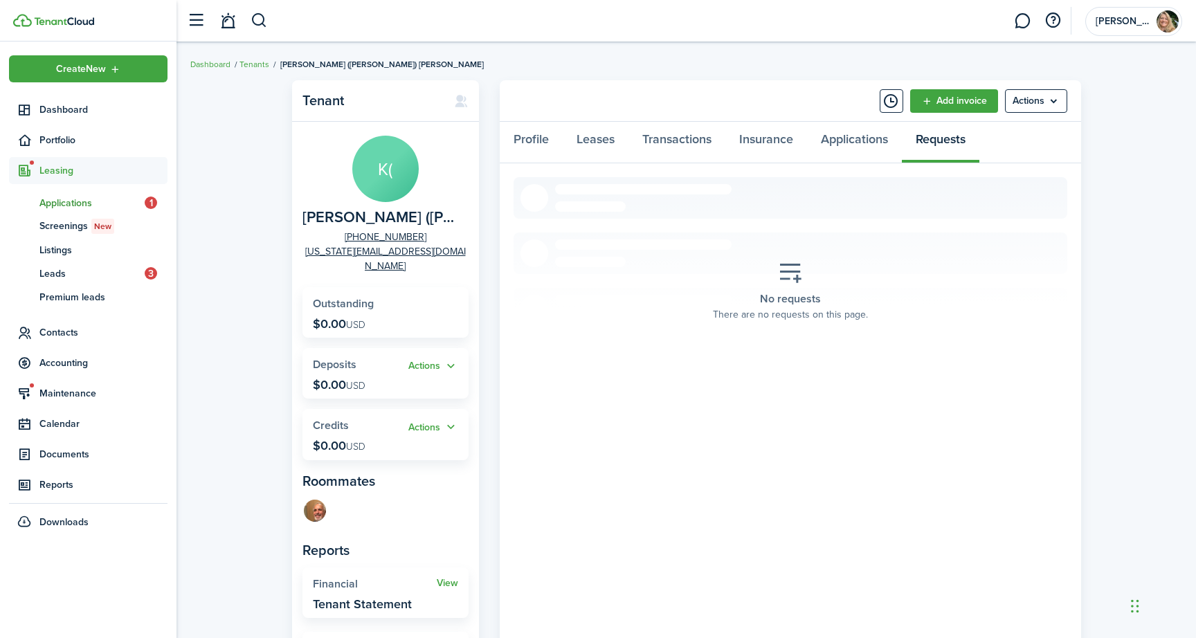
click at [60, 202] on span "Applications" at bounding box center [91, 203] width 105 height 15
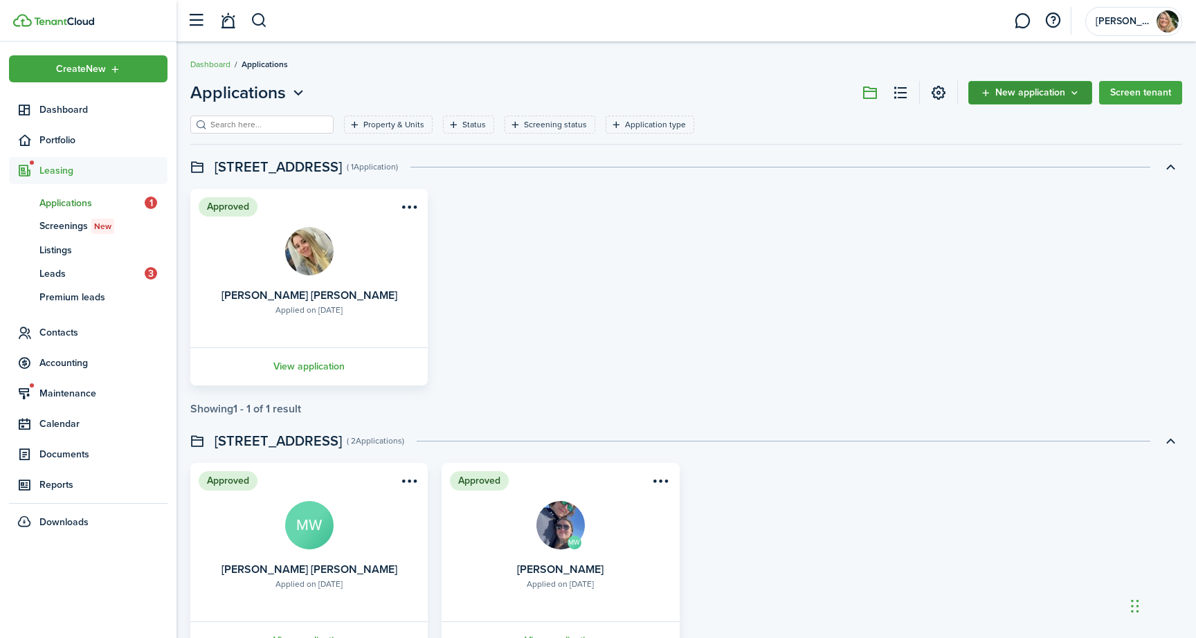
click at [1052, 89] on span "New application" at bounding box center [1030, 93] width 70 height 10
click at [1021, 142] on button "Invite to apply" at bounding box center [1031, 148] width 121 height 24
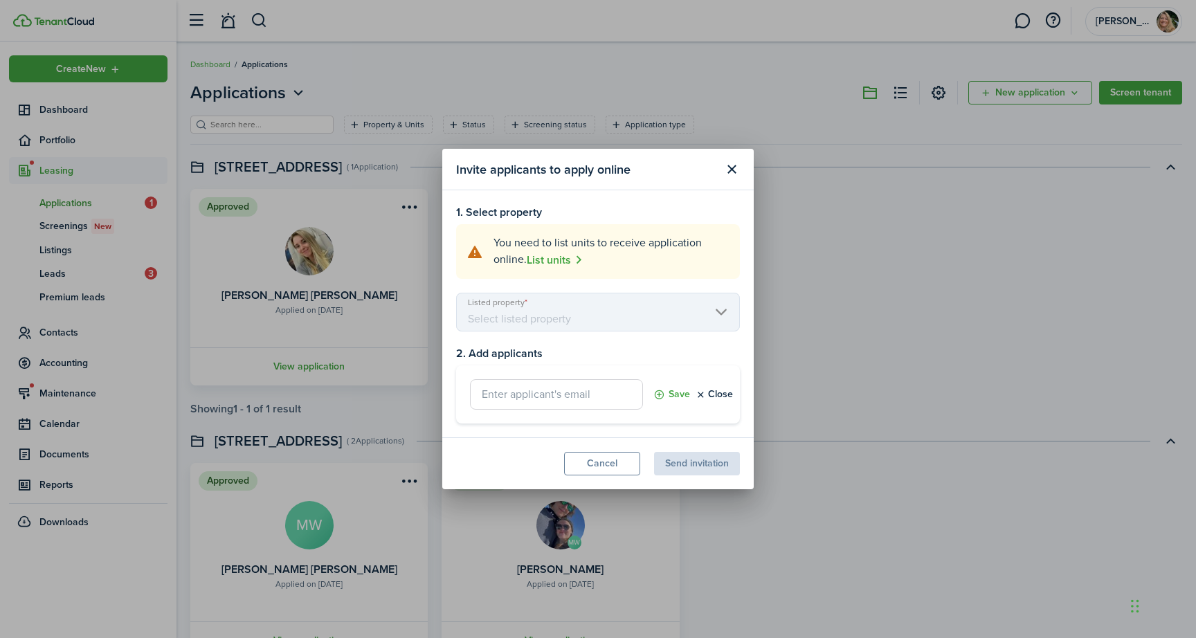
click at [567, 246] on explanation-description "You need to list units to receive application online. List units" at bounding box center [611, 252] width 236 height 34
click at [565, 262] on link "List units" at bounding box center [555, 259] width 56 height 17
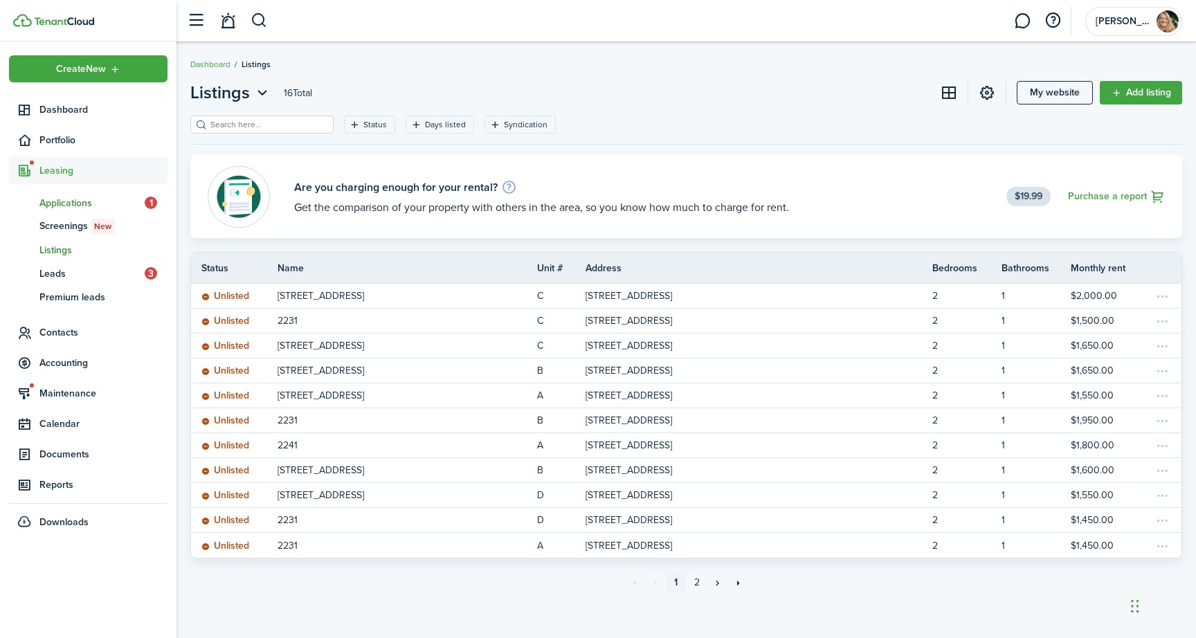
click at [81, 199] on span "Applications" at bounding box center [91, 203] width 105 height 15
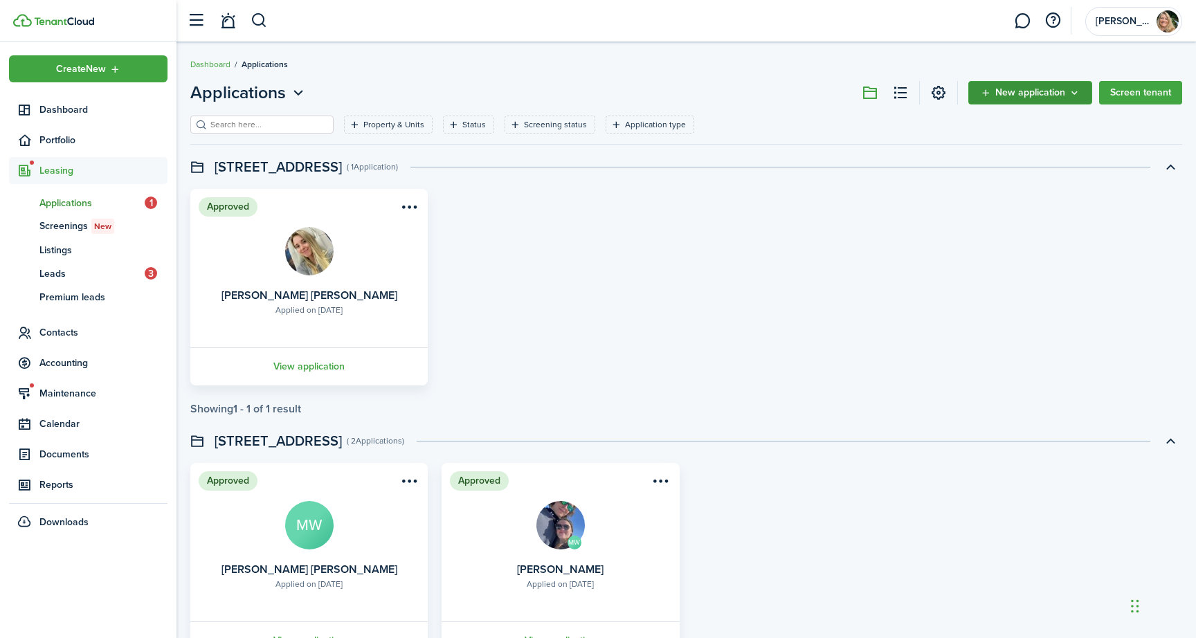
click at [1042, 91] on span "New application" at bounding box center [1030, 93] width 70 height 10
click at [1020, 151] on button "Invite to apply" at bounding box center [1031, 148] width 121 height 24
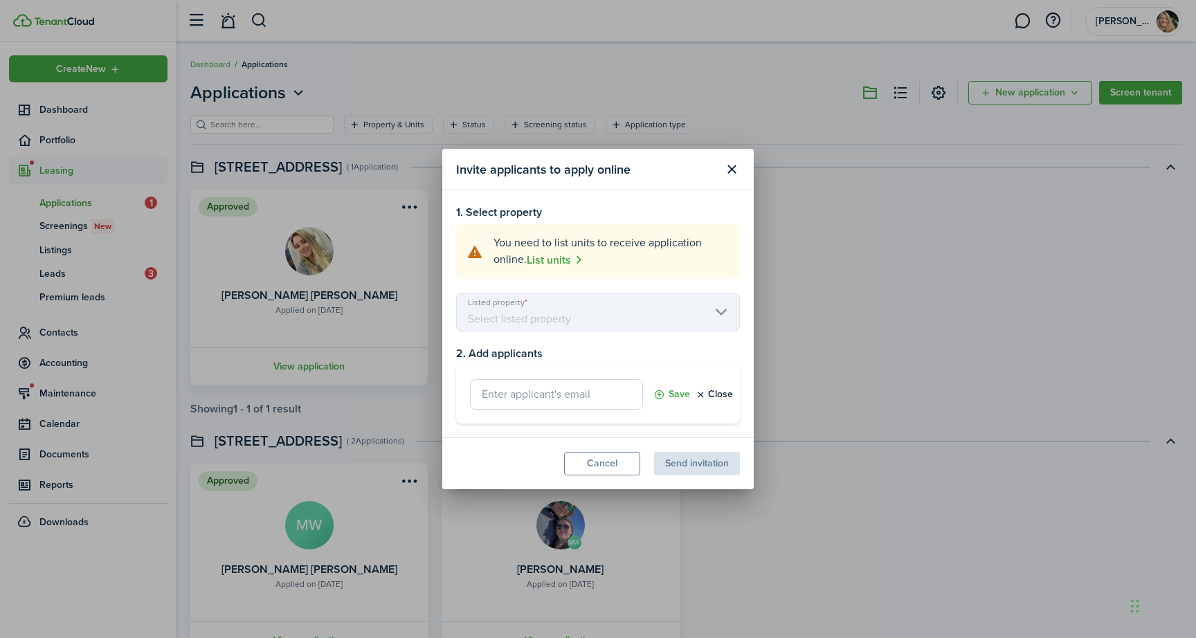
click at [657, 315] on mbsc-scroller "Listed property" at bounding box center [598, 312] width 284 height 39
click at [680, 310] on mbsc-scroller "Listed property" at bounding box center [598, 312] width 284 height 39
click at [578, 390] on input "text" at bounding box center [556, 394] width 173 height 30
click at [827, 314] on div "Invite applicants to apply online 1. Select property You need to list units to …" at bounding box center [598, 319] width 1196 height 638
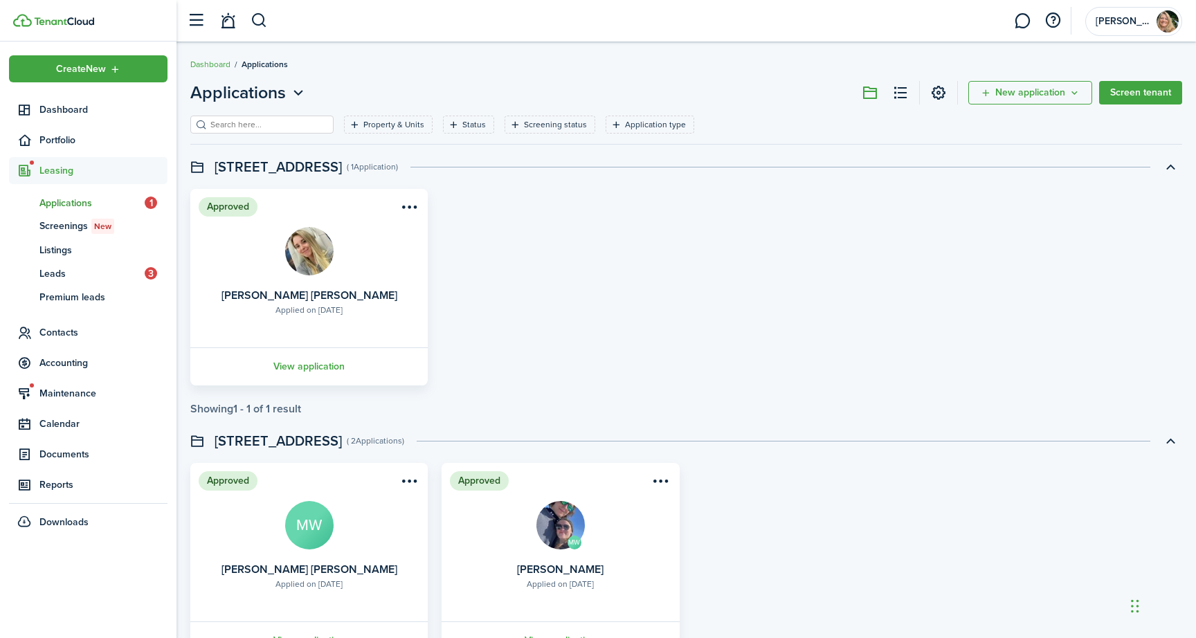
click at [133, 202] on span "Applications" at bounding box center [91, 203] width 105 height 15
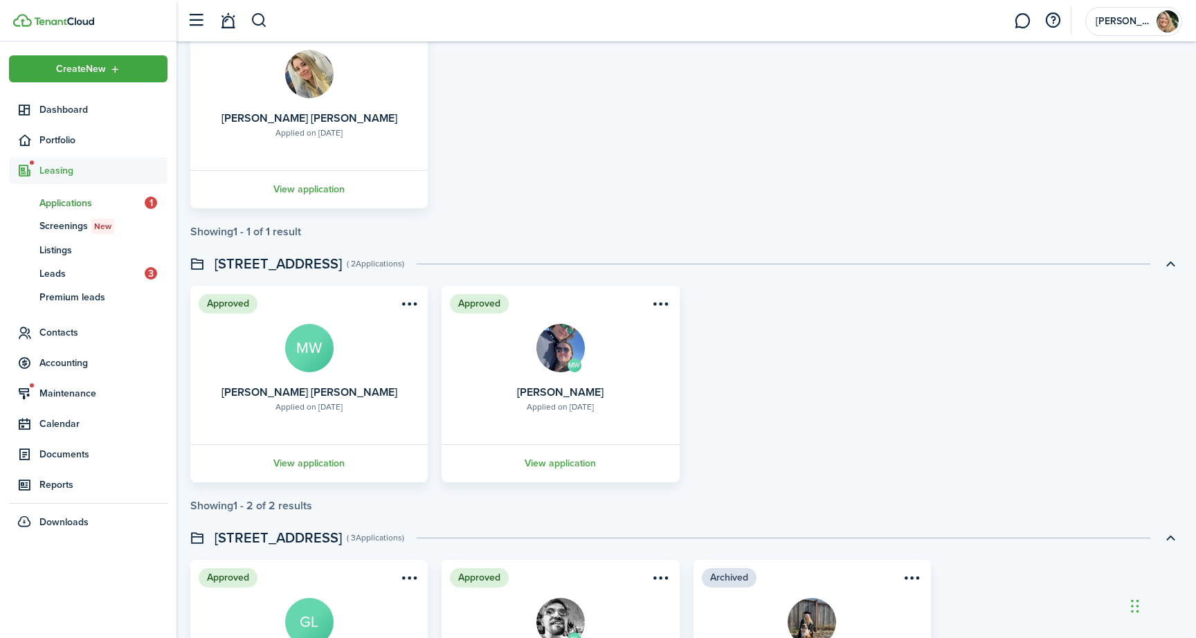
scroll to position [163, 0]
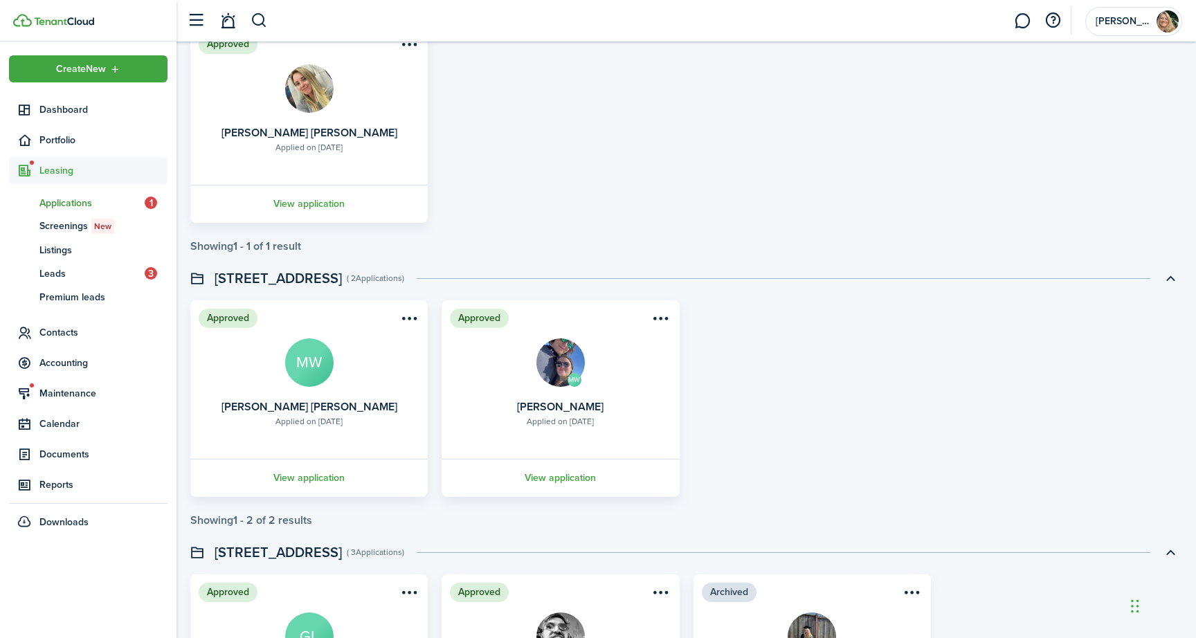
click at [57, 169] on span "Leasing" at bounding box center [103, 170] width 128 height 15
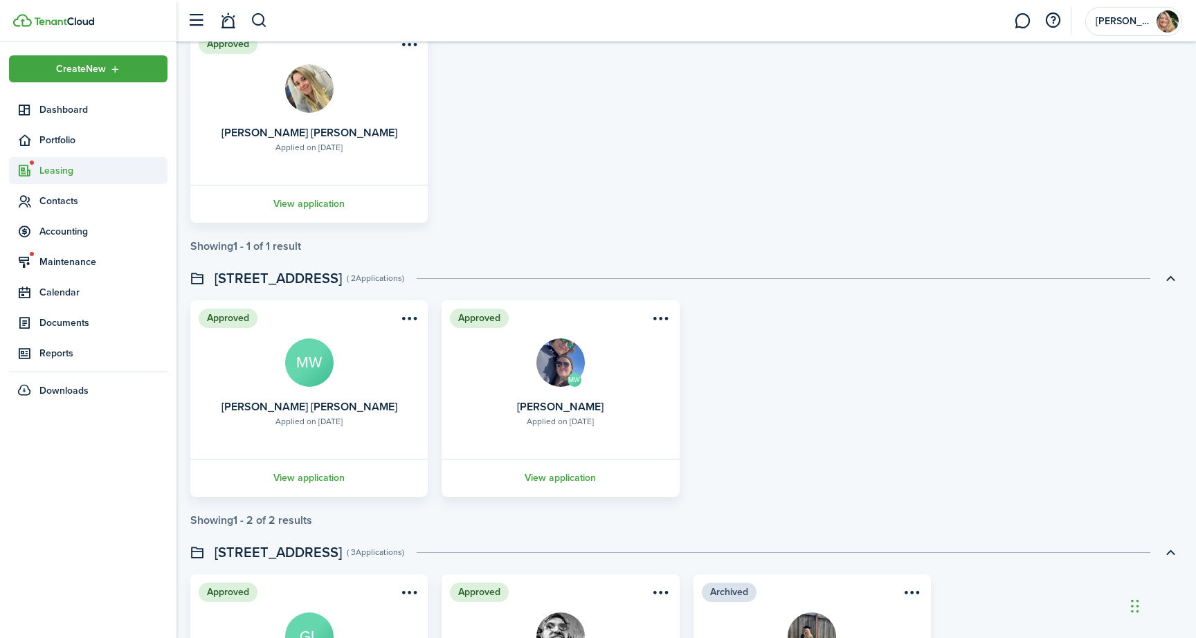
click at [57, 169] on span "Leasing" at bounding box center [103, 170] width 128 height 15
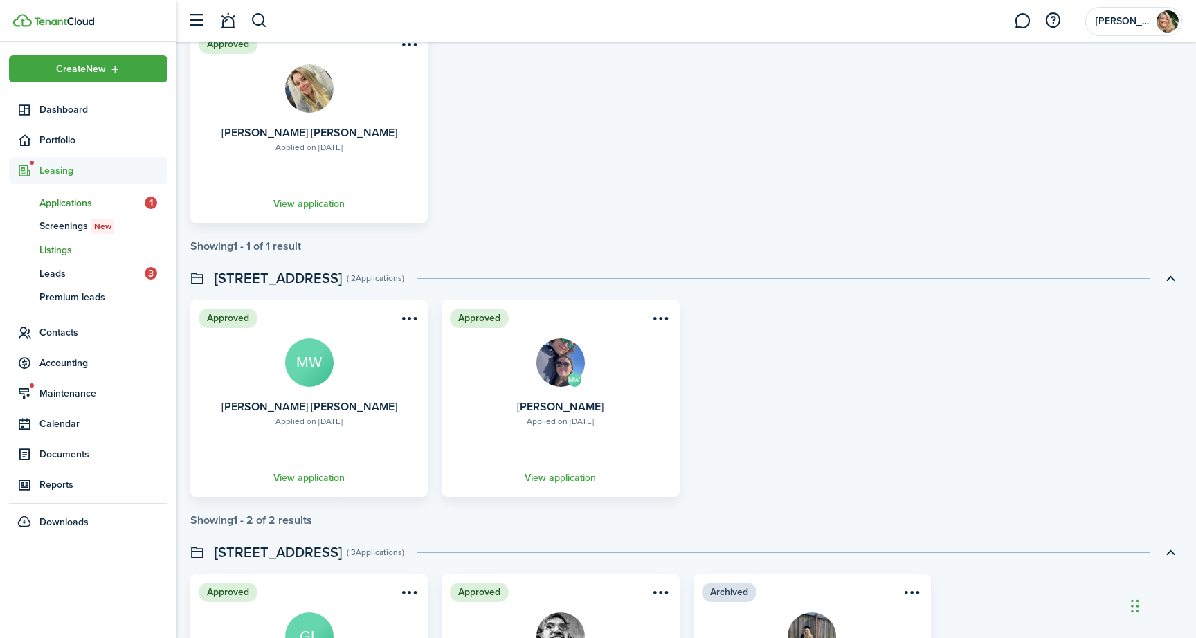
click at [49, 252] on span "Listings" at bounding box center [103, 250] width 128 height 15
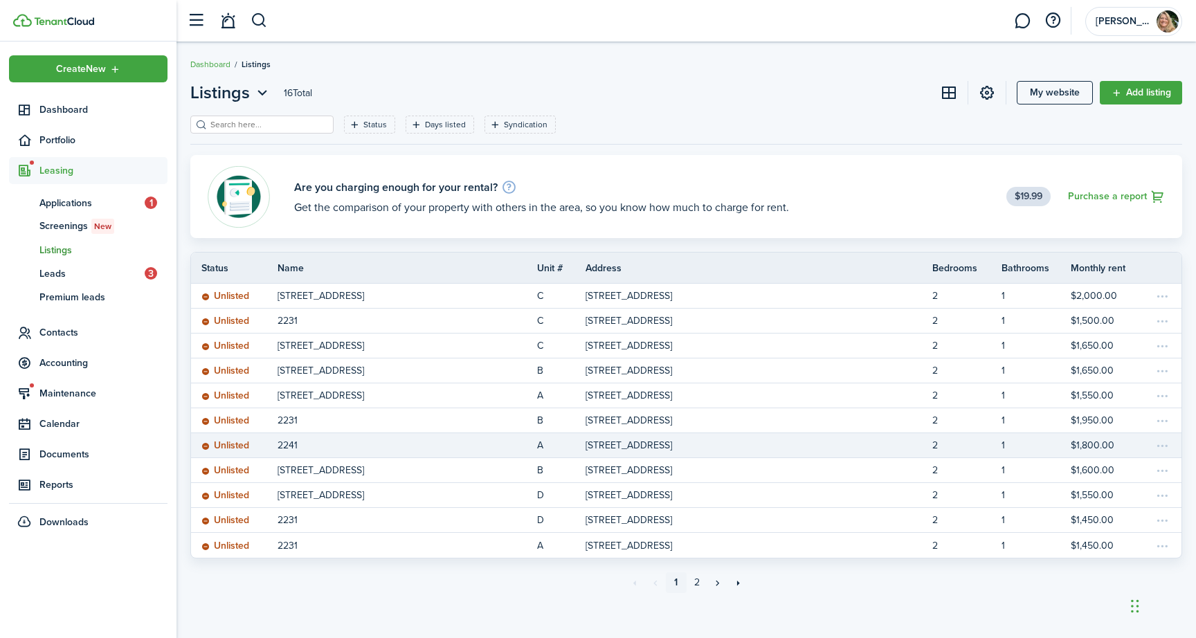
click at [302, 441] on link "2241" at bounding box center [406, 445] width 259 height 24
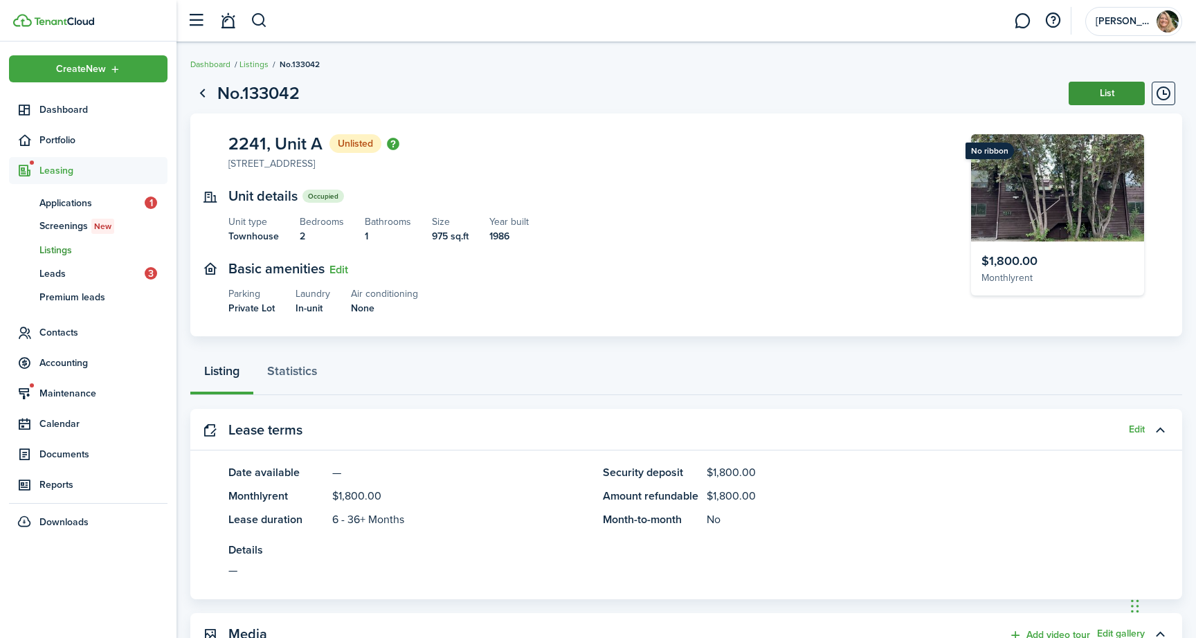
click at [1081, 89] on button "List" at bounding box center [1106, 94] width 76 height 24
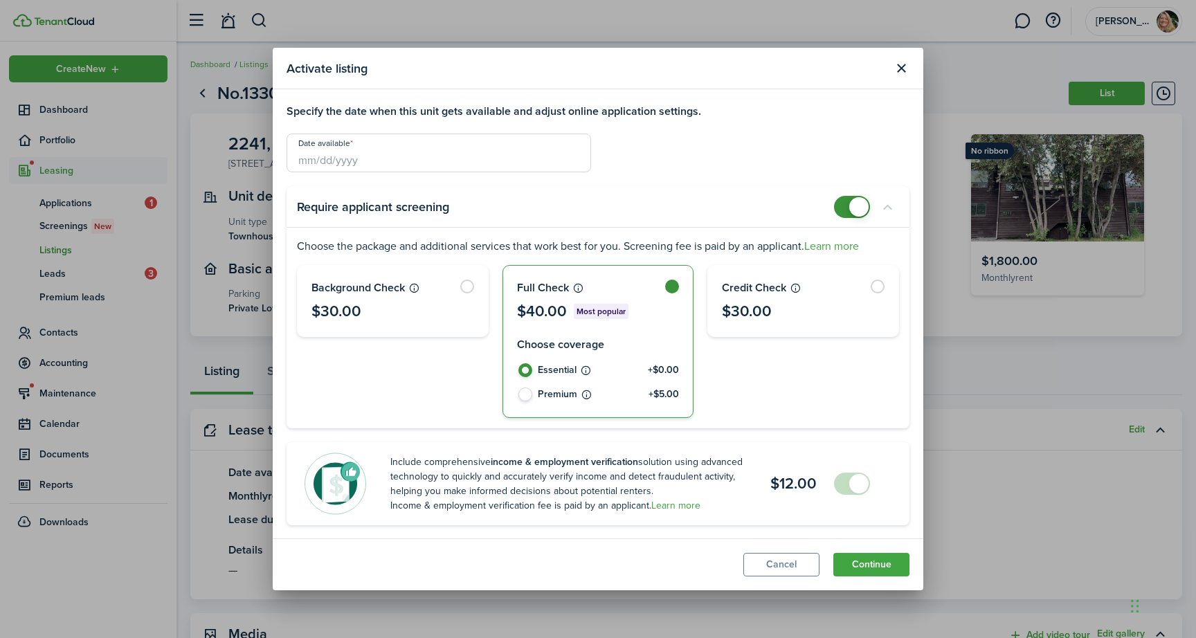
checkbox input "false"
click at [845, 204] on span at bounding box center [852, 207] width 14 height 22
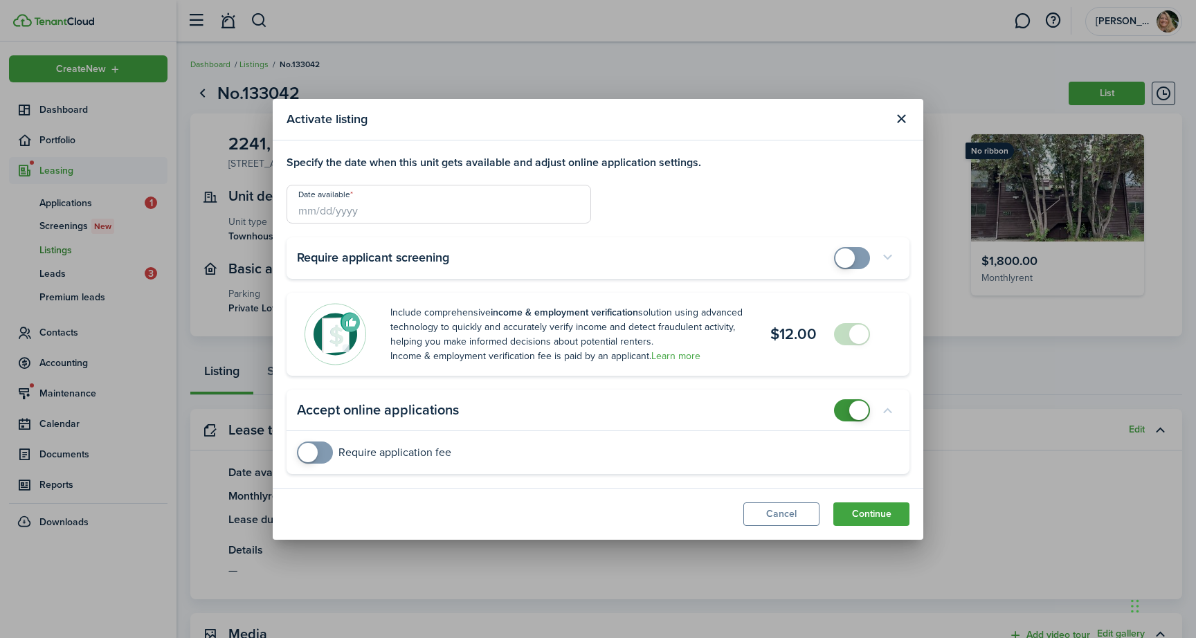
click at [491, 215] on input "Date available" at bounding box center [438, 204] width 304 height 39
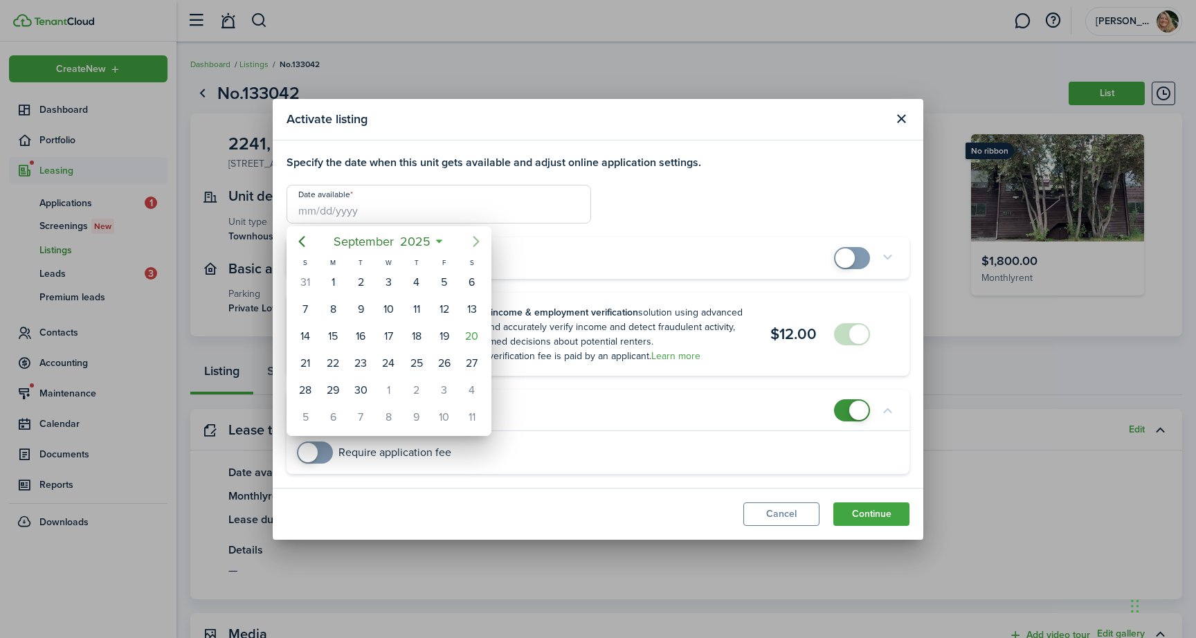
click at [474, 245] on icon "Next page" at bounding box center [476, 241] width 6 height 11
click at [387, 280] on div "1" at bounding box center [388, 282] width 21 height 21
type input "[DATE]"
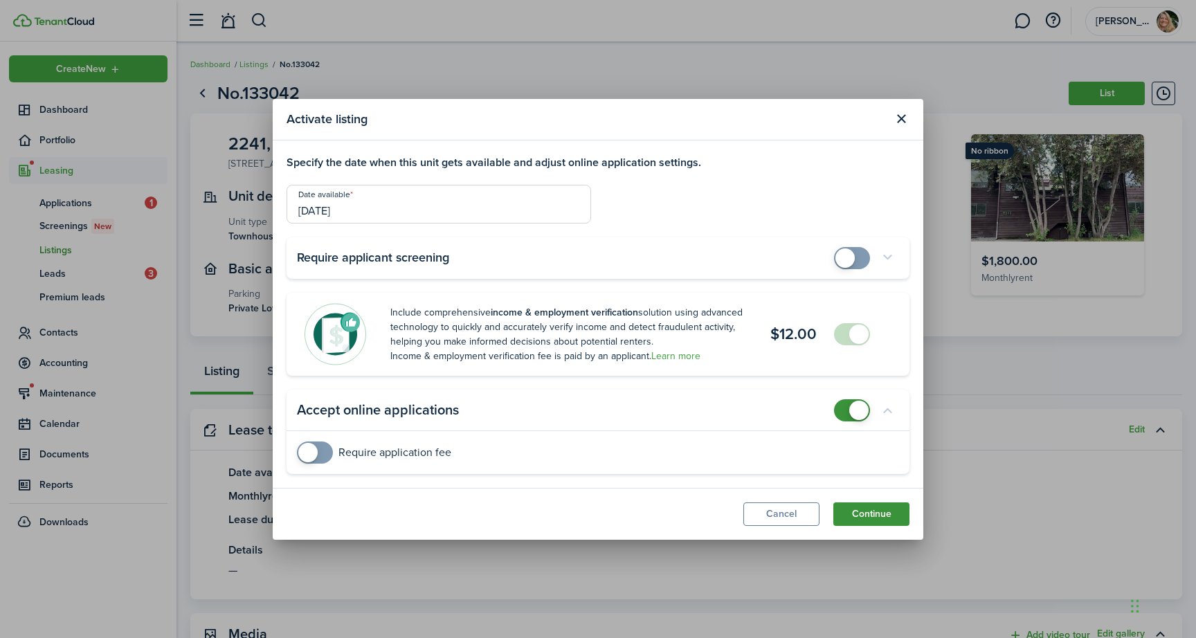
click at [861, 509] on button "Continue" at bounding box center [871, 514] width 76 height 24
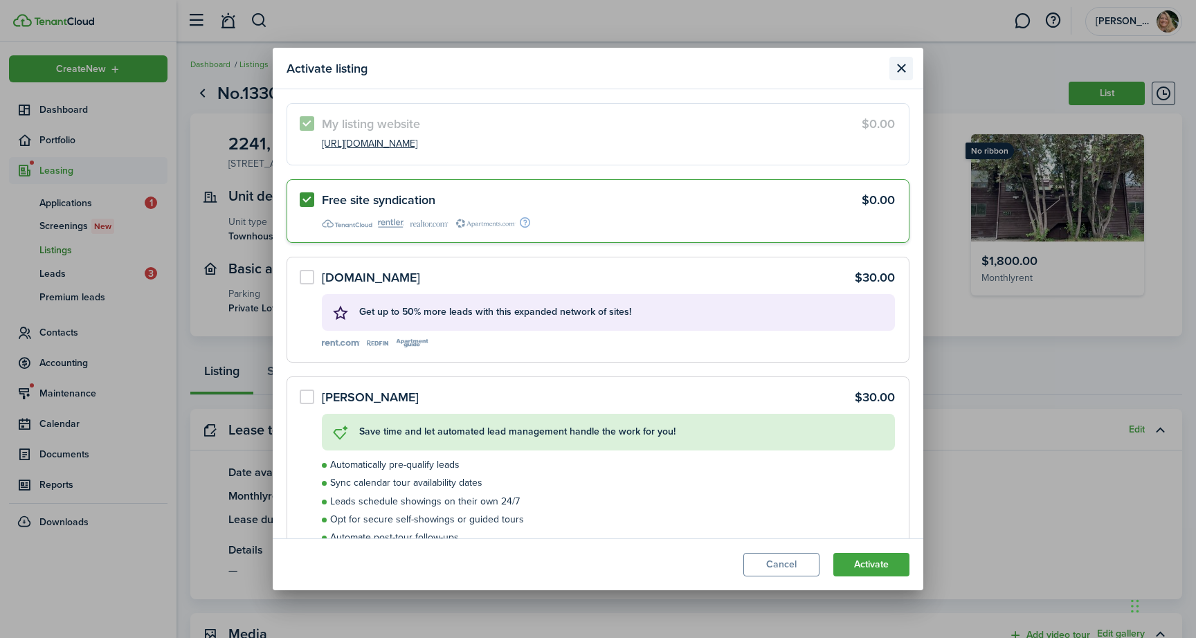
click at [895, 70] on button "Close modal" at bounding box center [901, 69] width 24 height 24
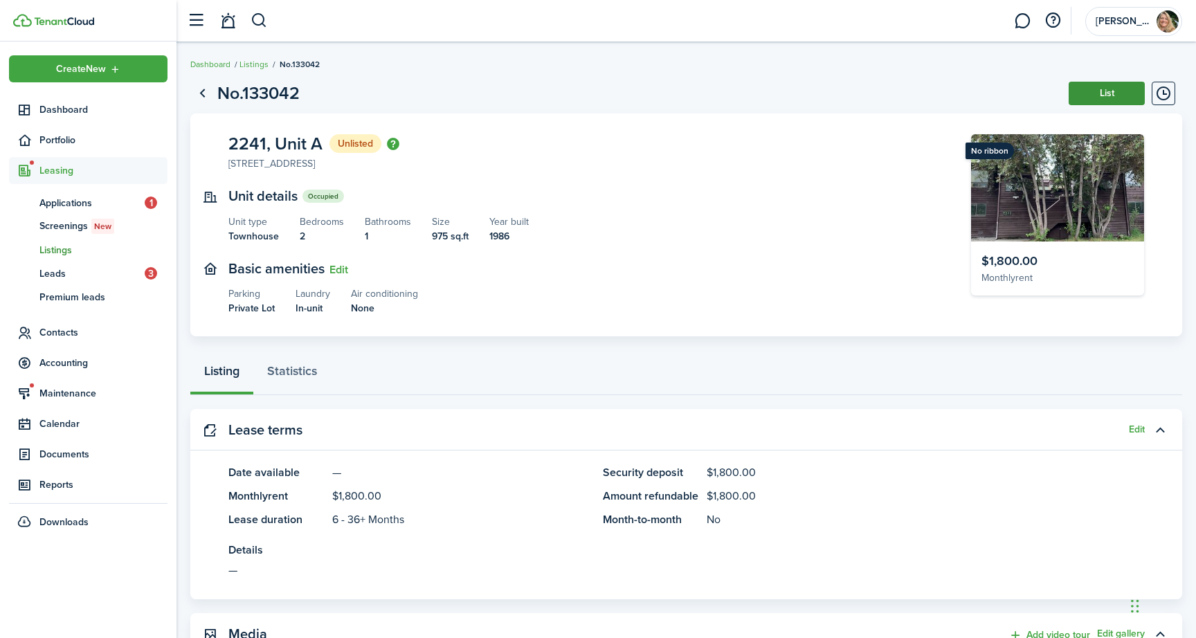
click at [1110, 88] on button "List" at bounding box center [1106, 94] width 76 height 24
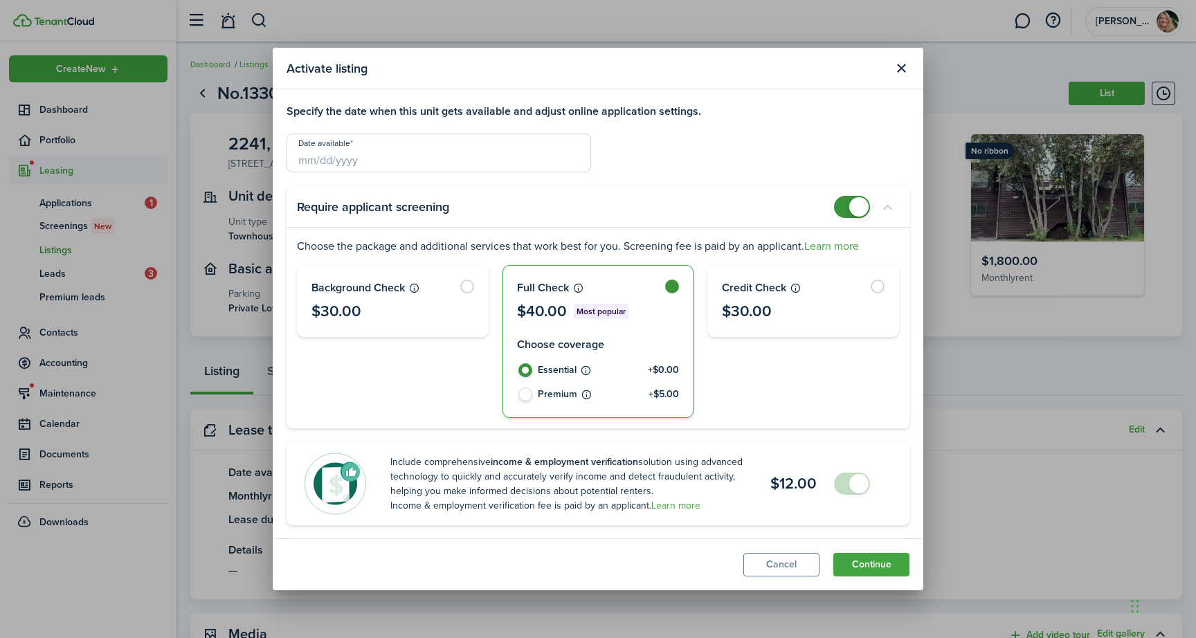
checkbox input "false"
click at [845, 204] on span at bounding box center [852, 207] width 14 height 22
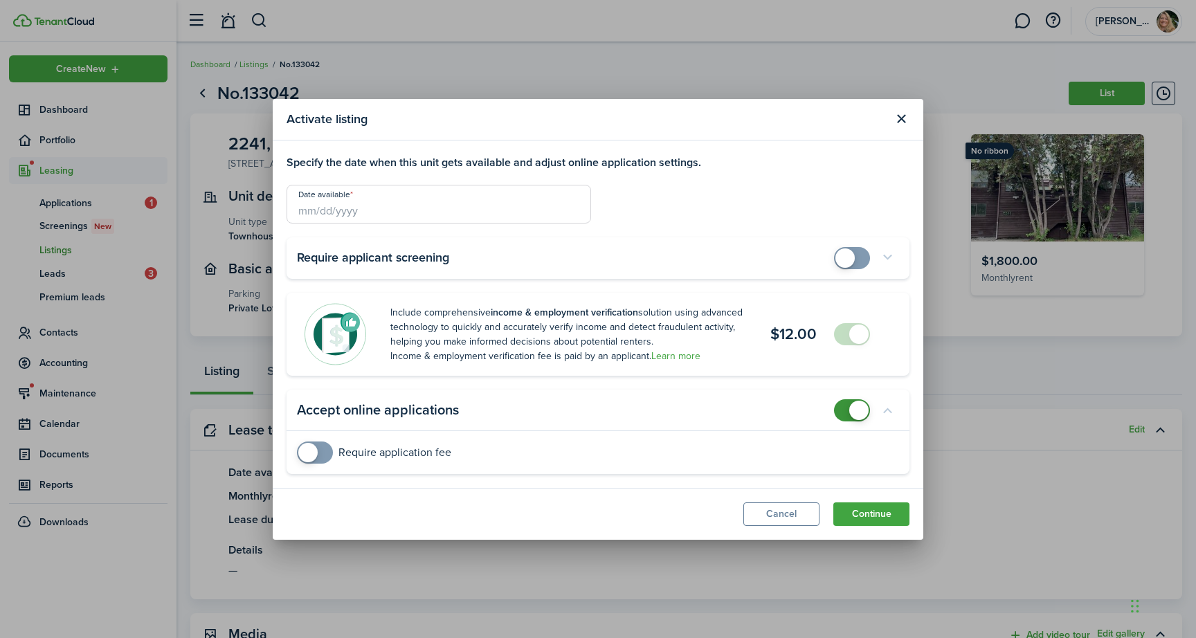
click at [473, 213] on input "Date available" at bounding box center [438, 204] width 304 height 39
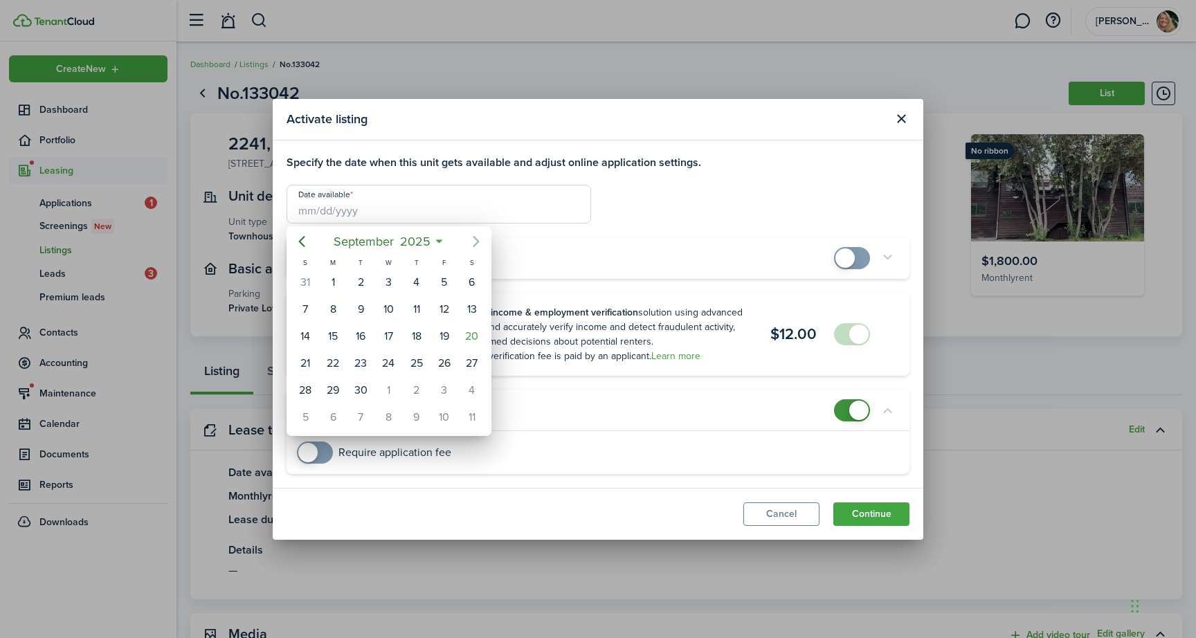
click at [479, 241] on icon "Next page" at bounding box center [476, 241] width 17 height 17
click at [385, 275] on div "1" at bounding box center [388, 282] width 21 height 21
type input "[DATE]"
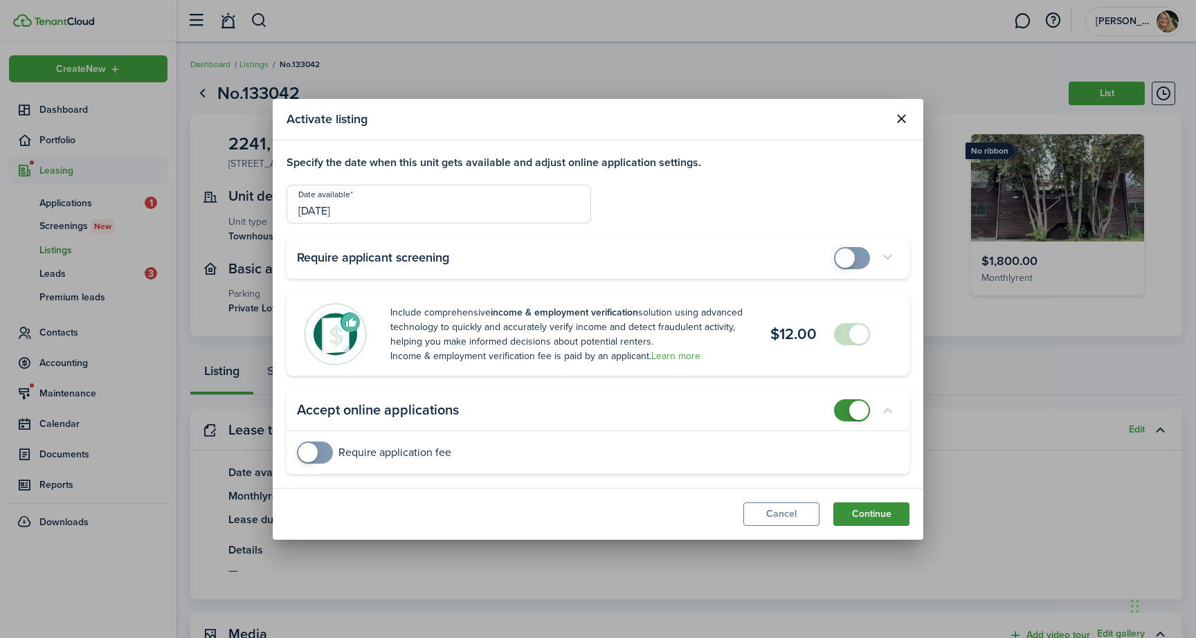
click at [873, 513] on button "Continue" at bounding box center [871, 514] width 76 height 24
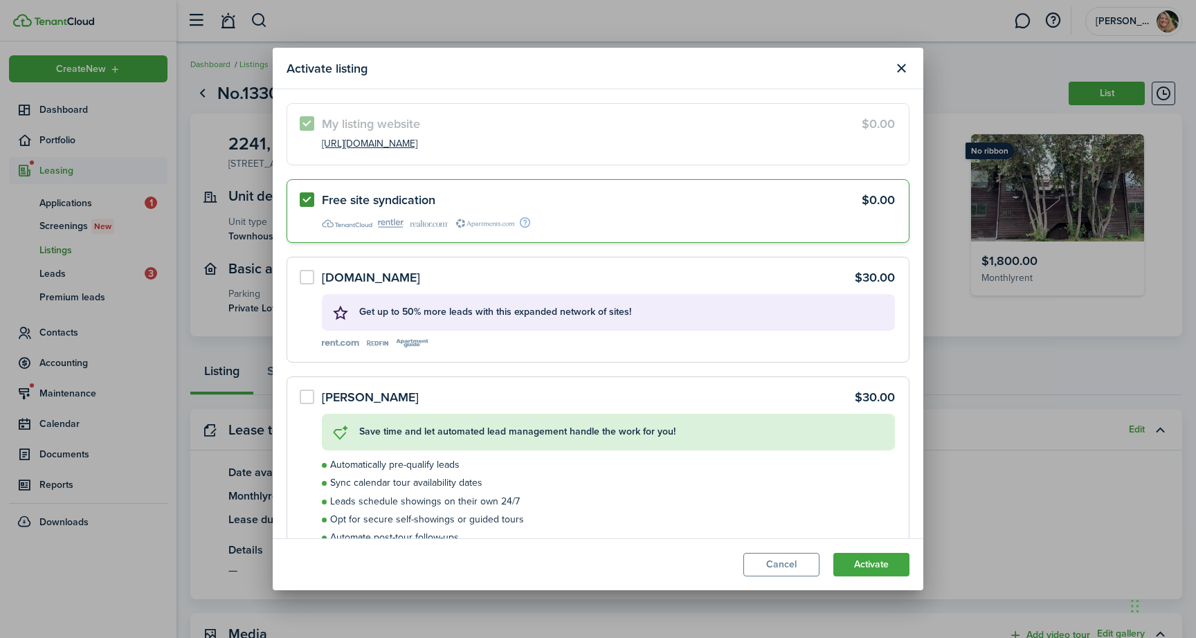
click at [302, 199] on label "Free site syndication $0.00" at bounding box center [597, 210] width 623 height 63
radio input "false"
click at [315, 122] on label "My listing website $0.00 [URL][DOMAIN_NAME]" at bounding box center [597, 134] width 623 height 62
click at [861, 569] on button "Activate" at bounding box center [871, 565] width 76 height 24
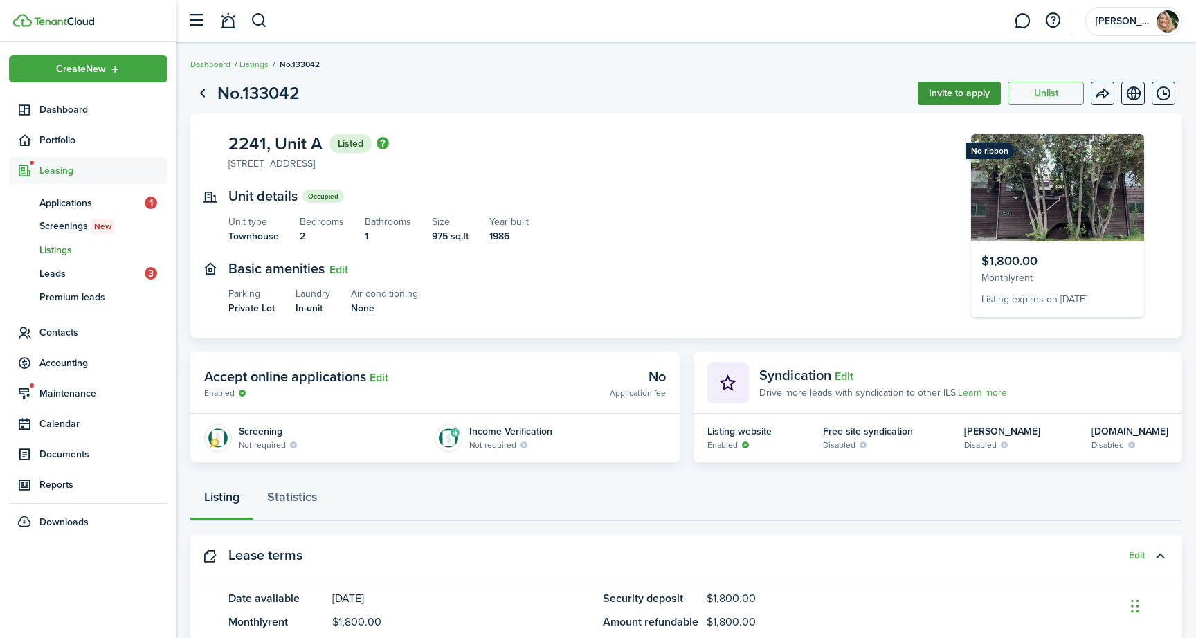
click at [930, 88] on button "Invite to apply" at bounding box center [958, 94] width 83 height 24
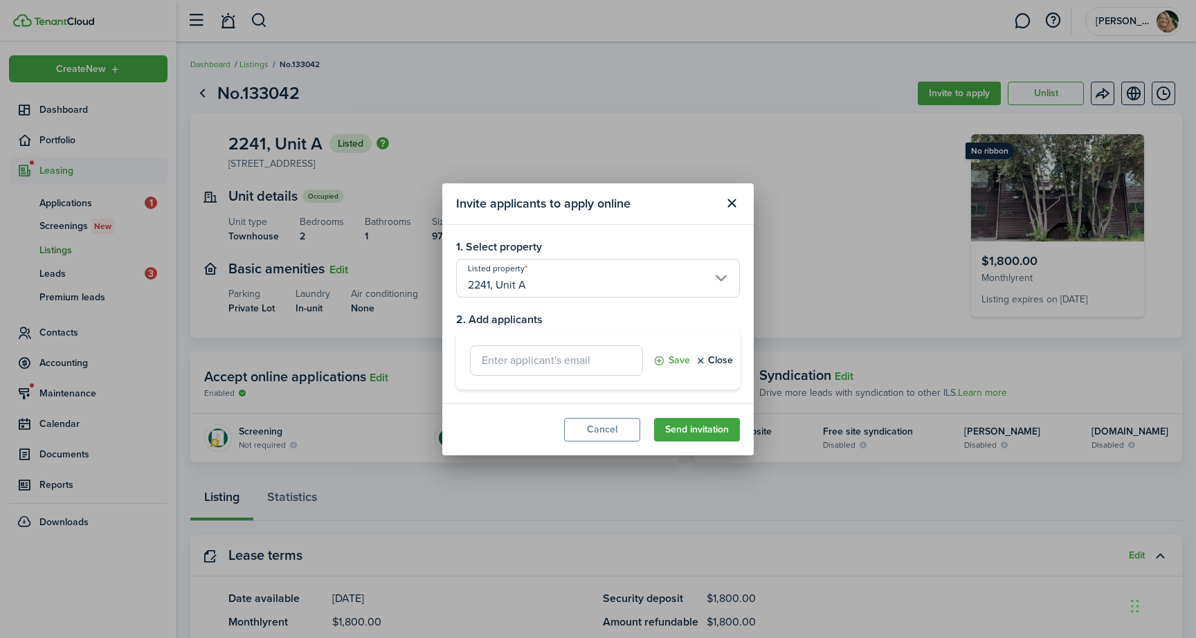
click at [503, 365] on input "text" at bounding box center [556, 360] width 173 height 30
type input "w"
type input "[US_STATE][DOMAIN_NAME][EMAIL_ADDRESS][DOMAIN_NAME]"
click at [671, 428] on button "Send invitation" at bounding box center [697, 430] width 86 height 24
click at [690, 427] on button "Send invitation" at bounding box center [697, 430] width 86 height 24
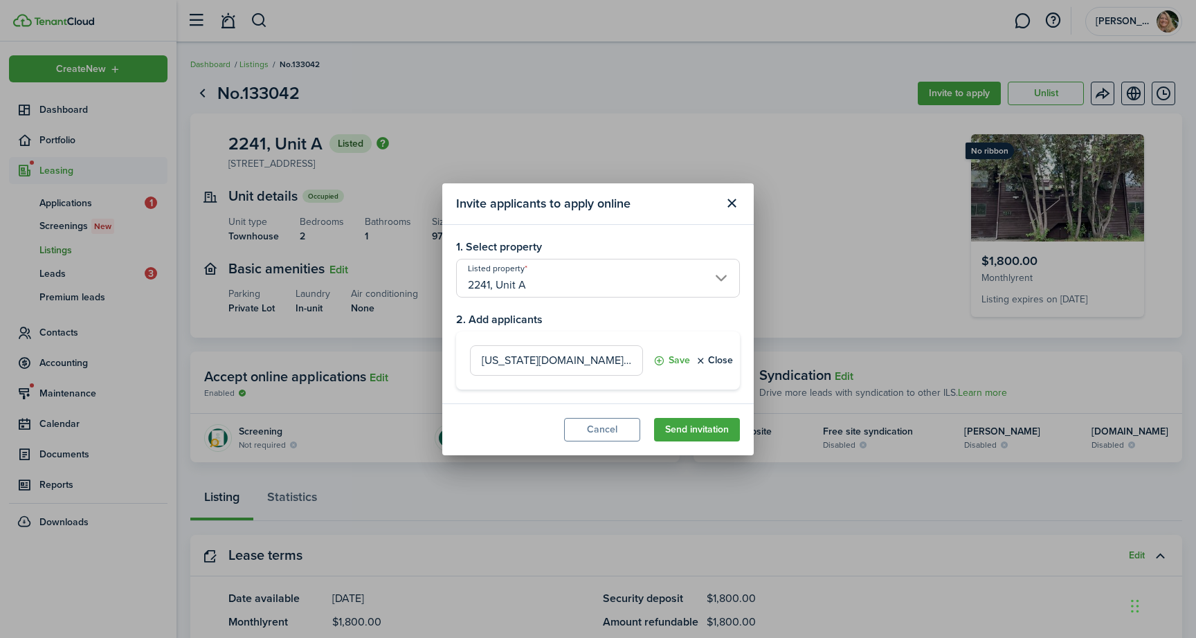
click at [680, 275] on input "2241, Unit A" at bounding box center [598, 278] width 284 height 39
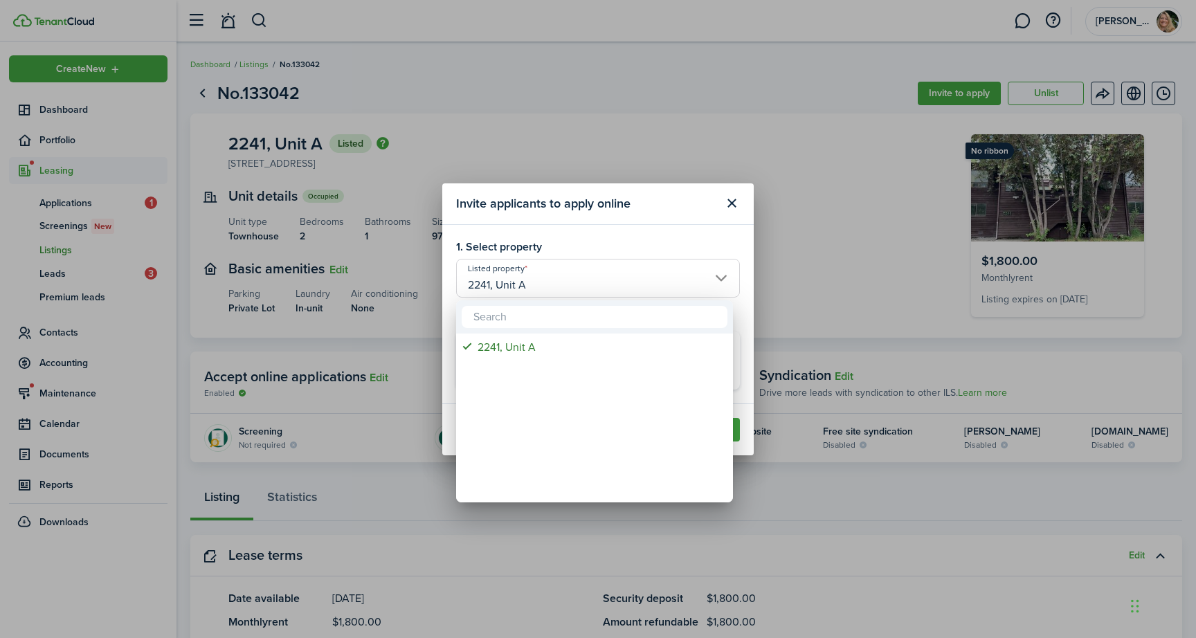
click at [815, 273] on div at bounding box center [597, 318] width 1417 height 859
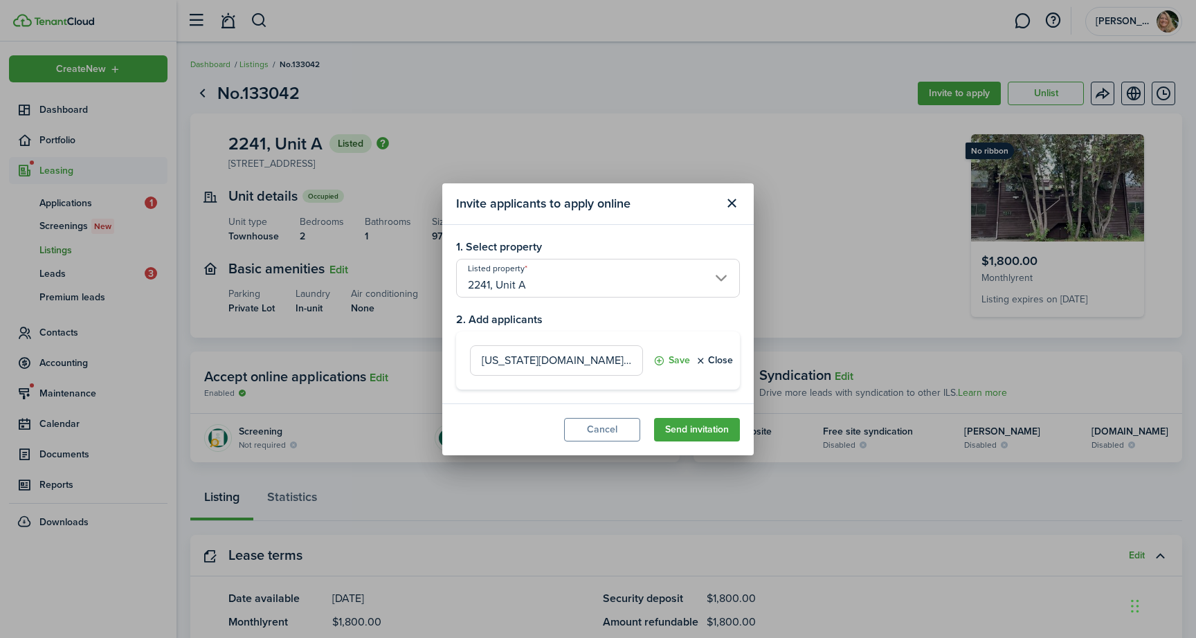
click at [625, 356] on input "[US_STATE][DOMAIN_NAME][EMAIL_ADDRESS][DOMAIN_NAME]" at bounding box center [556, 360] width 173 height 30
click at [674, 358] on button "Save" at bounding box center [671, 360] width 37 height 30
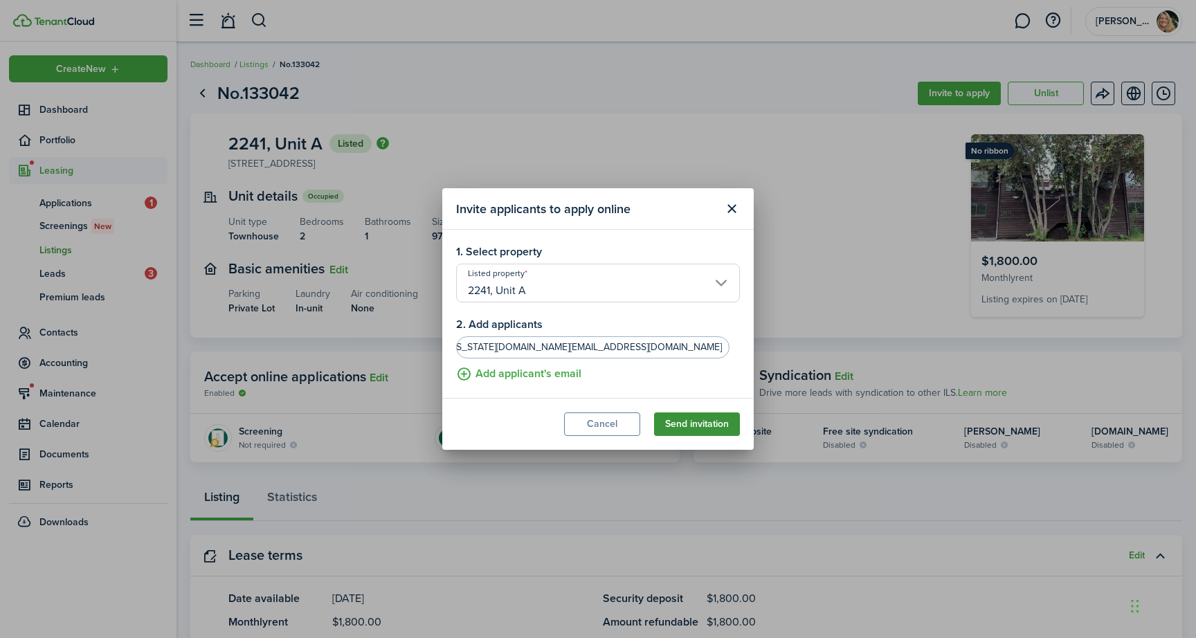
click at [672, 421] on button "Send invitation" at bounding box center [697, 424] width 86 height 24
